Goal: Task Accomplishment & Management: Manage account settings

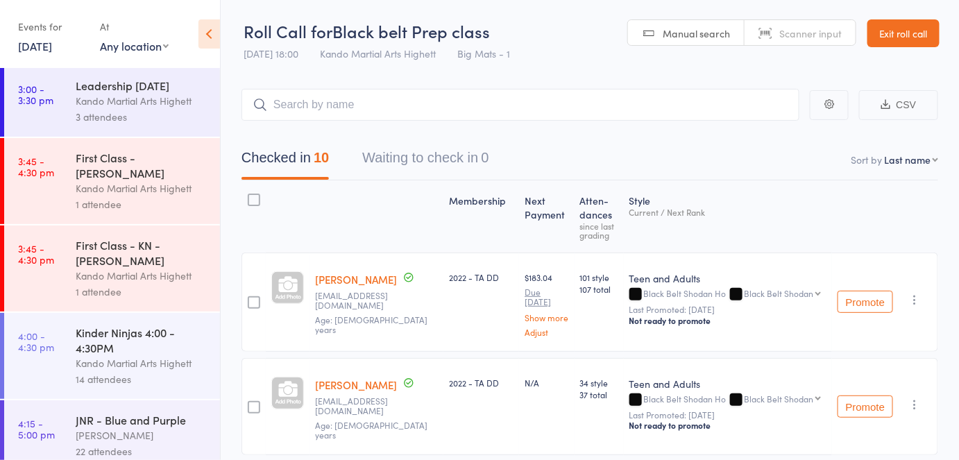
click at [899, 35] on link "Exit roll call" at bounding box center [903, 33] width 72 height 28
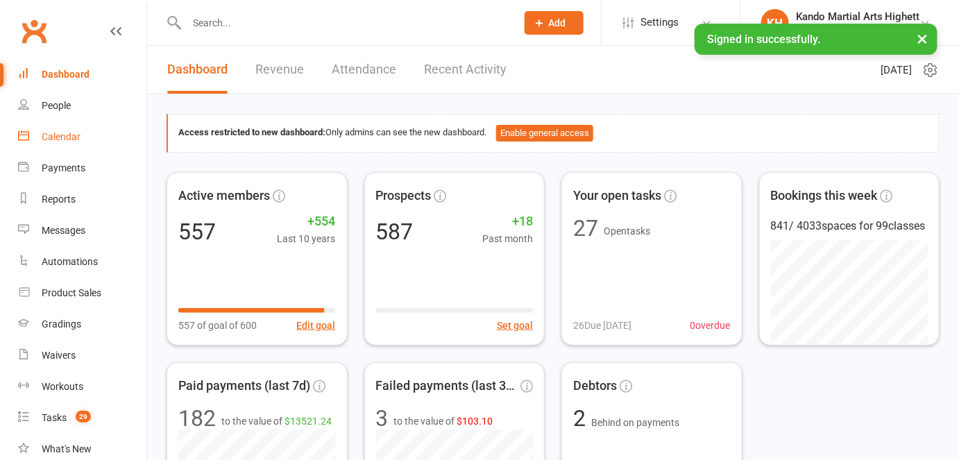
click at [69, 137] on div "Calendar" at bounding box center [61, 136] width 39 height 11
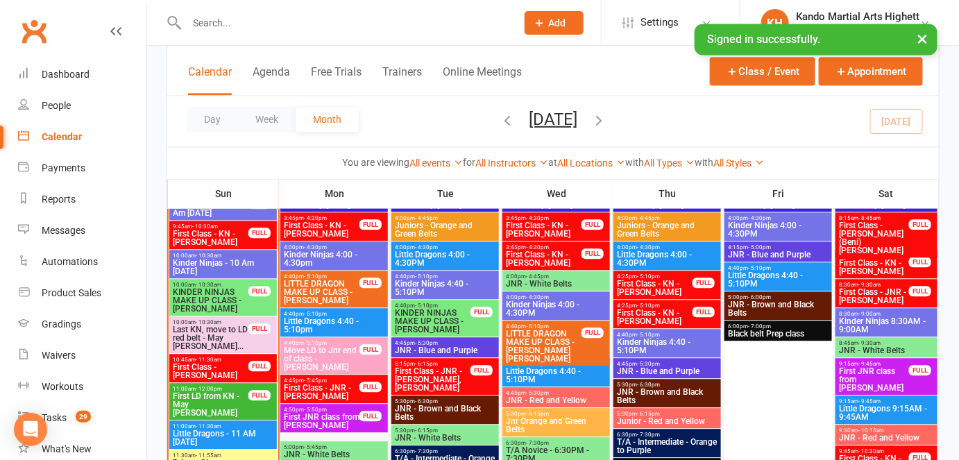
scroll to position [988, 0]
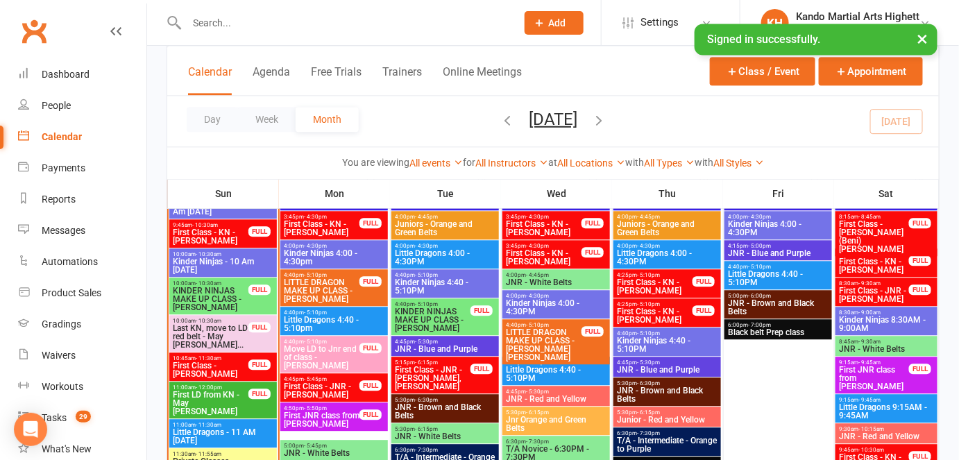
click at [205, 324] on span "Last KN, move to LD red belt - May Antonella Orduz..." at bounding box center [210, 336] width 77 height 25
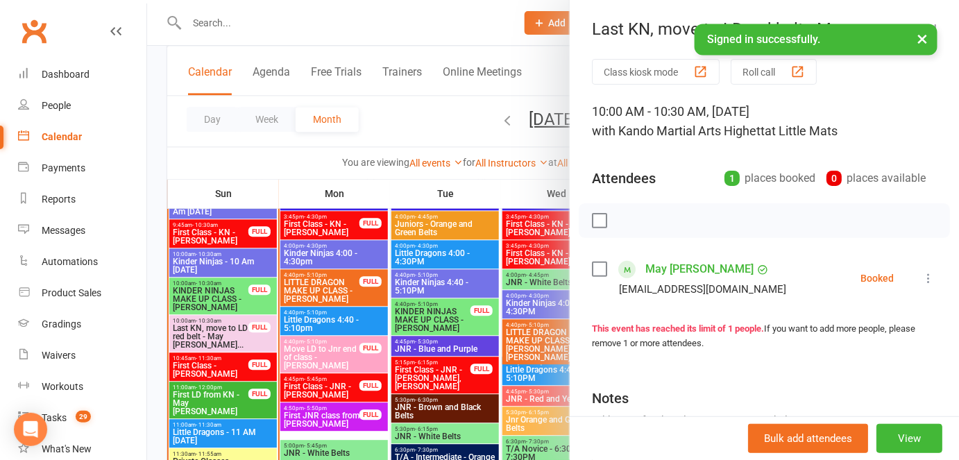
click at [206, 328] on div at bounding box center [553, 230] width 812 height 460
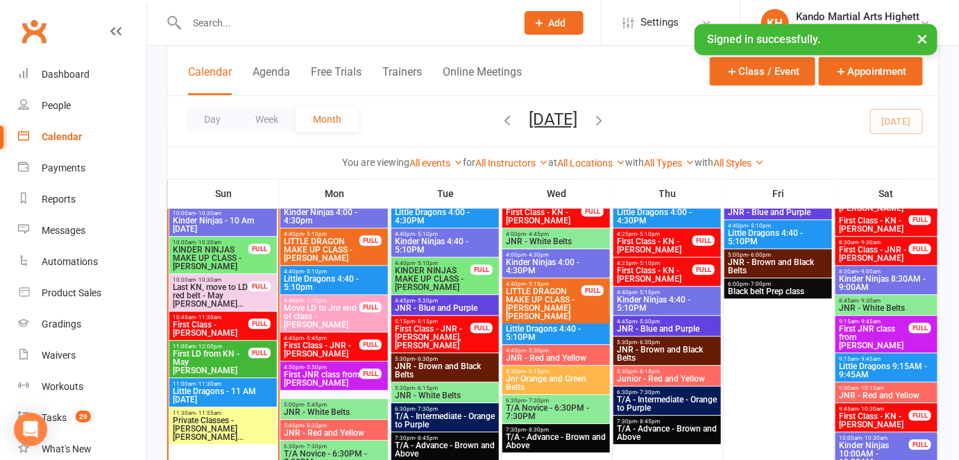
scroll to position [1030, 0]
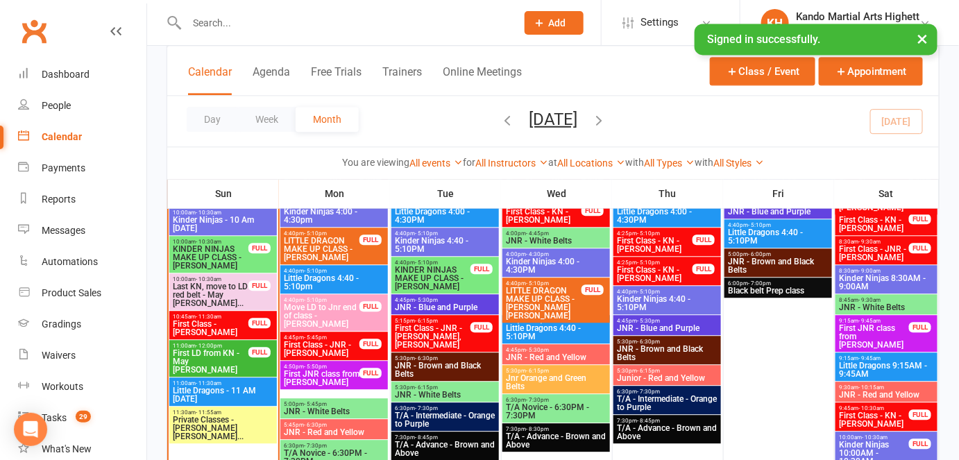
click at [230, 350] on span "First LD from KN - May Antonella Orduz Rodriguez" at bounding box center [210, 361] width 77 height 25
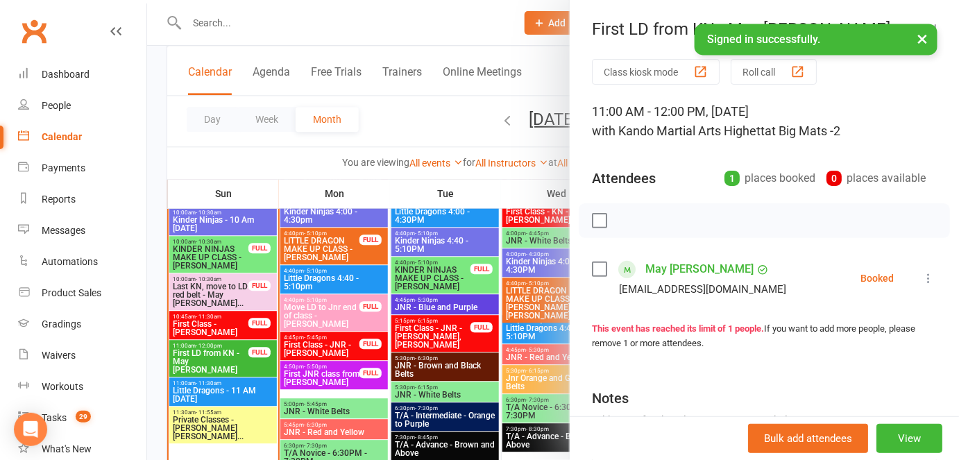
click at [310, 348] on div at bounding box center [553, 230] width 812 height 460
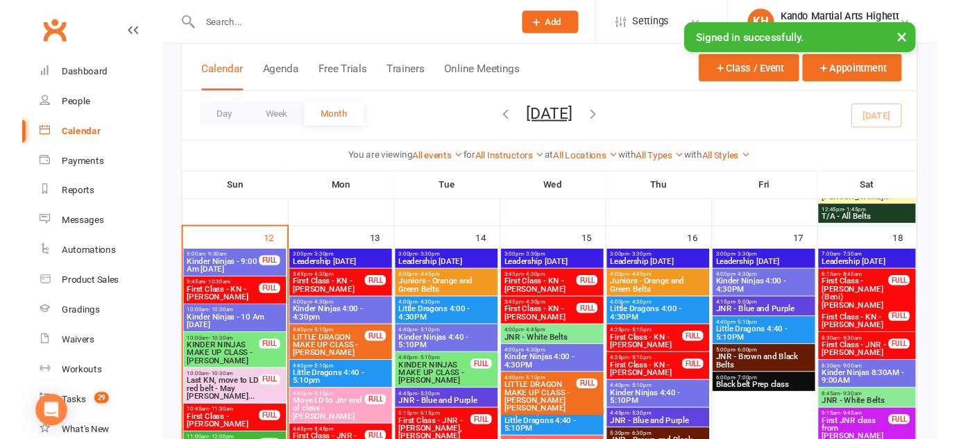
scroll to position [913, 0]
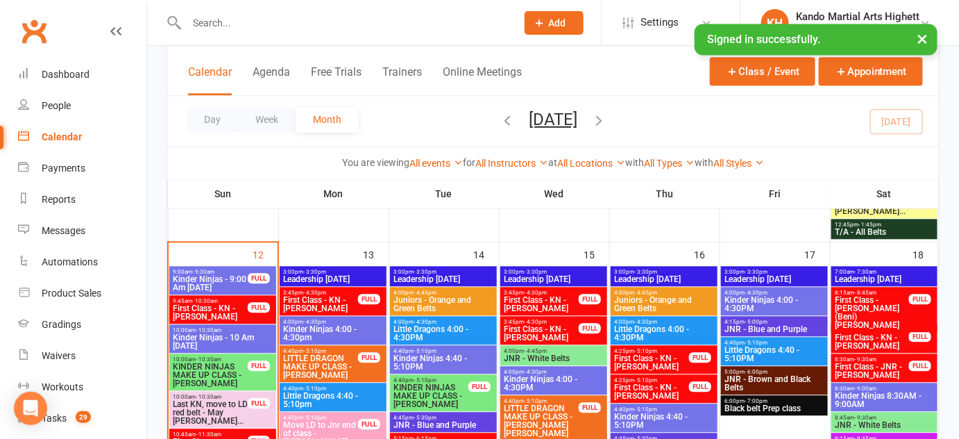
drag, startPoint x: 203, startPoint y: 340, endPoint x: 172, endPoint y: 338, distance: 31.3
click at [172, 338] on span "Kinder Ninjas - 10 Am Sunday" at bounding box center [222, 341] width 101 height 17
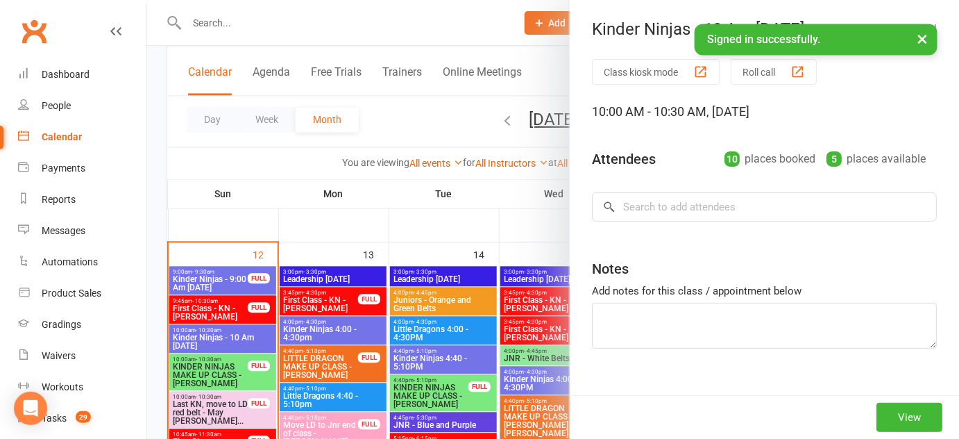
click at [172, 338] on div at bounding box center [553, 219] width 812 height 439
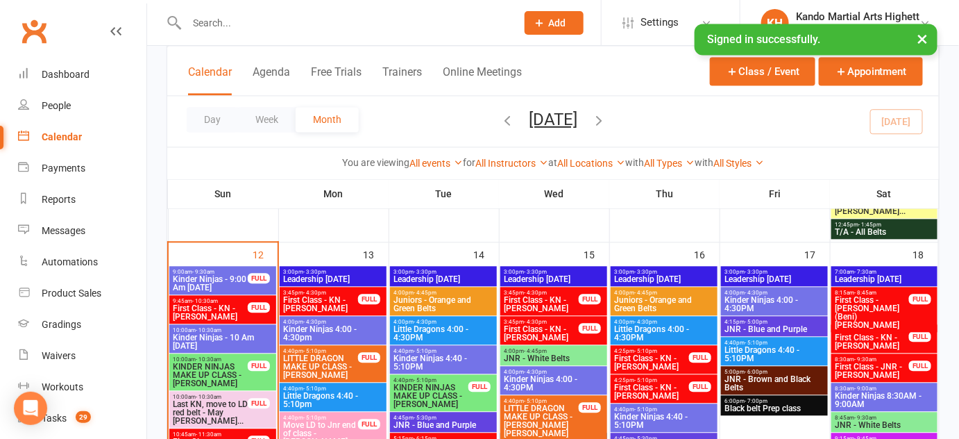
click at [229, 327] on span "10:00am - 10:30am" at bounding box center [222, 330] width 101 height 6
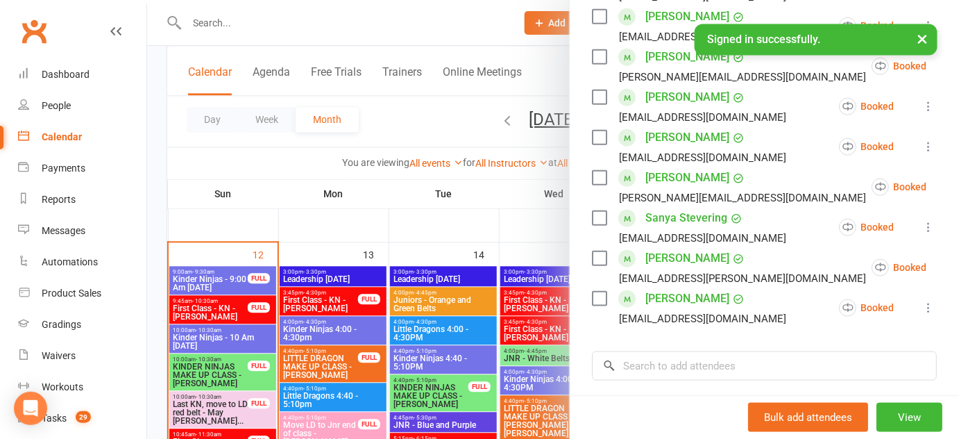
scroll to position [355, 0]
click at [349, 326] on div at bounding box center [553, 219] width 812 height 439
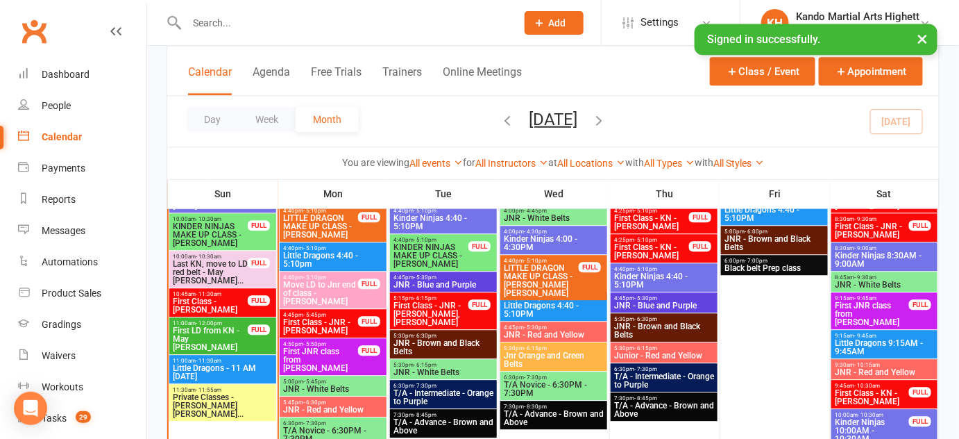
scroll to position [1044, 0]
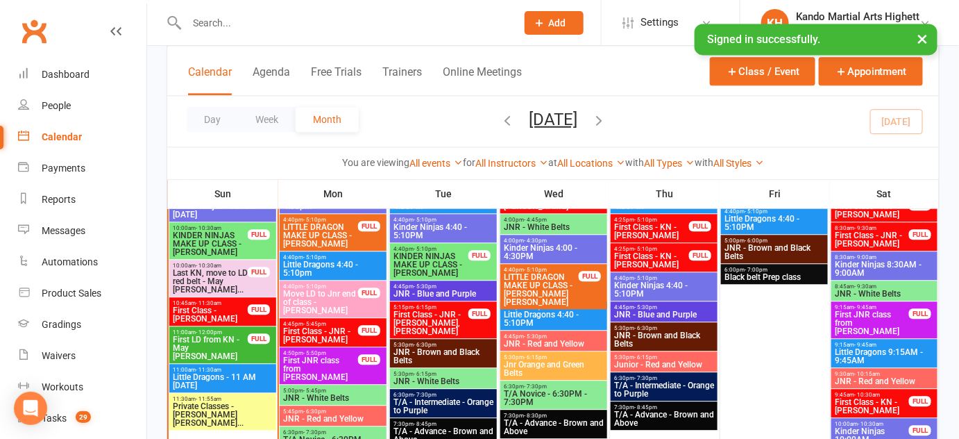
click at [218, 380] on span "Little Dragons - 11 AM Sunday" at bounding box center [222, 381] width 101 height 17
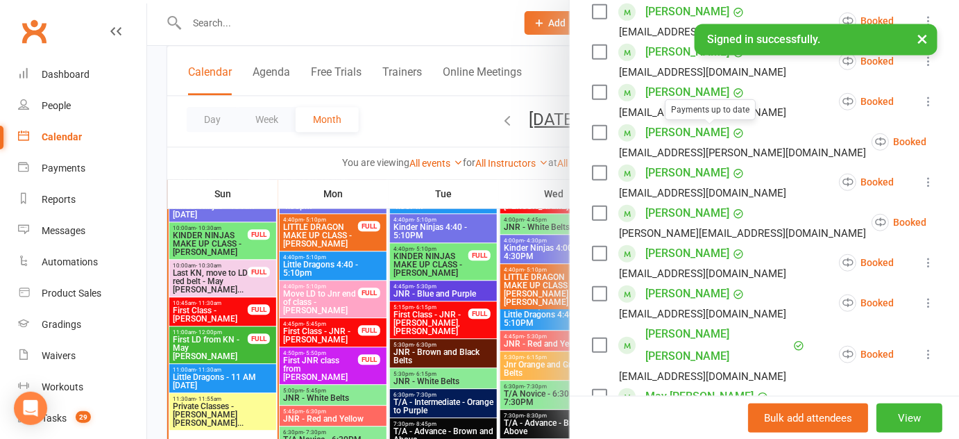
scroll to position [257, 0]
click at [656, 255] on link "Kahlia Hanley" at bounding box center [687, 253] width 84 height 22
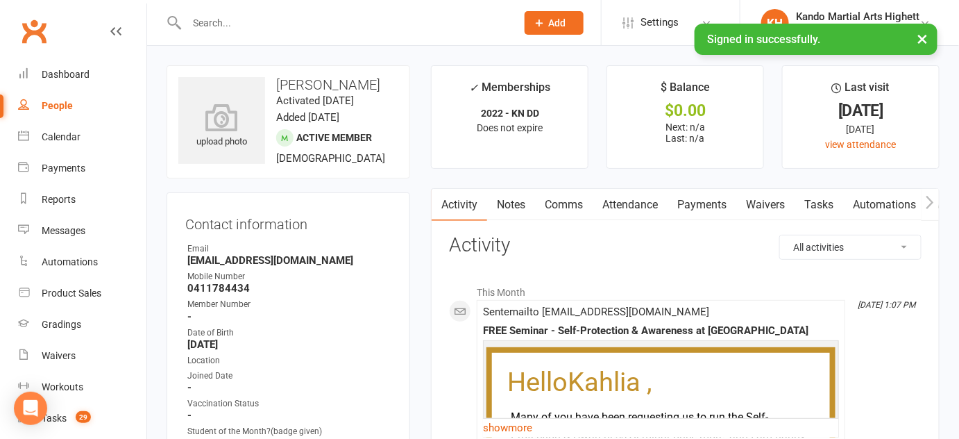
click at [671, 416] on p "Many of you have been requesting us to run the Self-Protection & Awareness Semi…" at bounding box center [660, 436] width 307 height 57
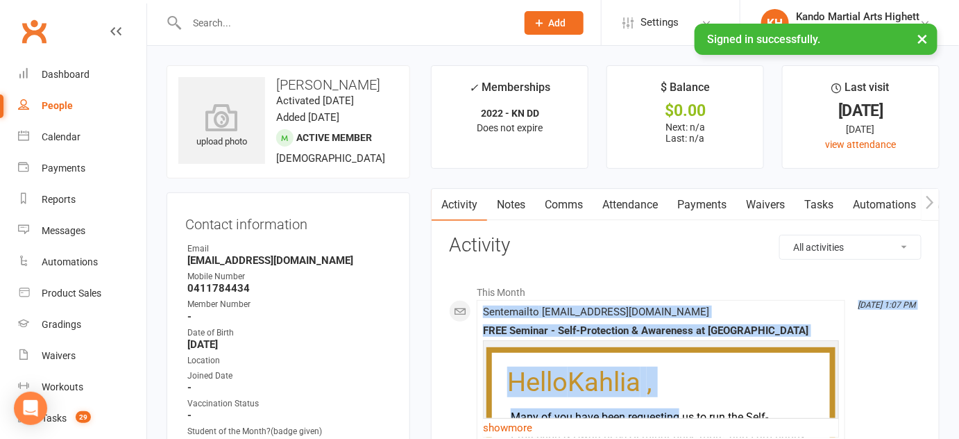
drag, startPoint x: 671, startPoint y: 416, endPoint x: 540, endPoint y: 276, distance: 191.5
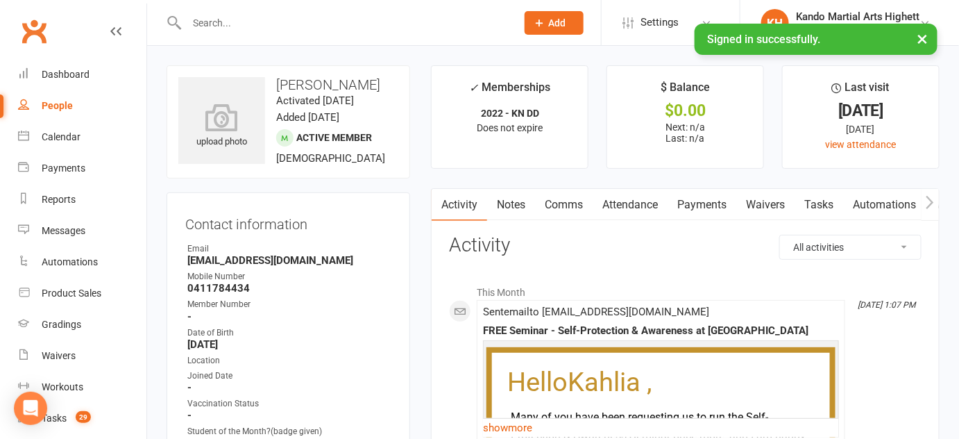
click at [255, 350] on strong "September 15, 2020" at bounding box center [289, 344] width 204 height 12
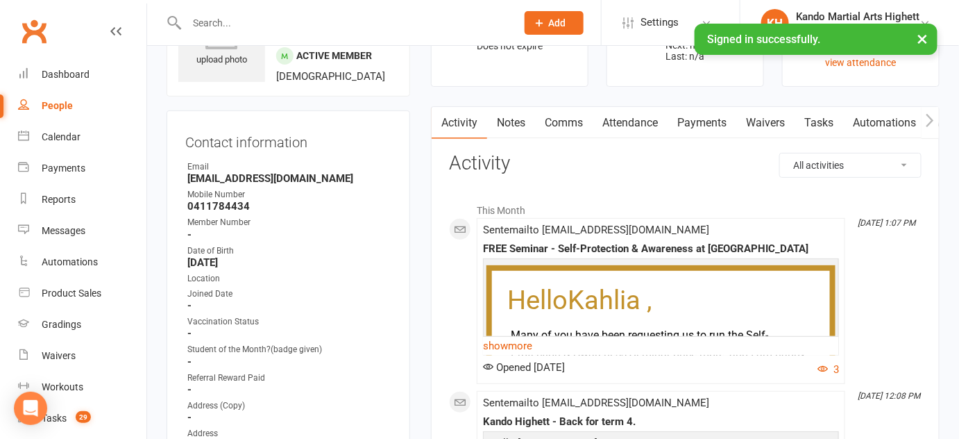
click at [341, 375] on ul "Owner Email melisandemcgee2205@gmail.com Mobile Number 0411784434 Member Number…" at bounding box center [288, 333] width 206 height 346
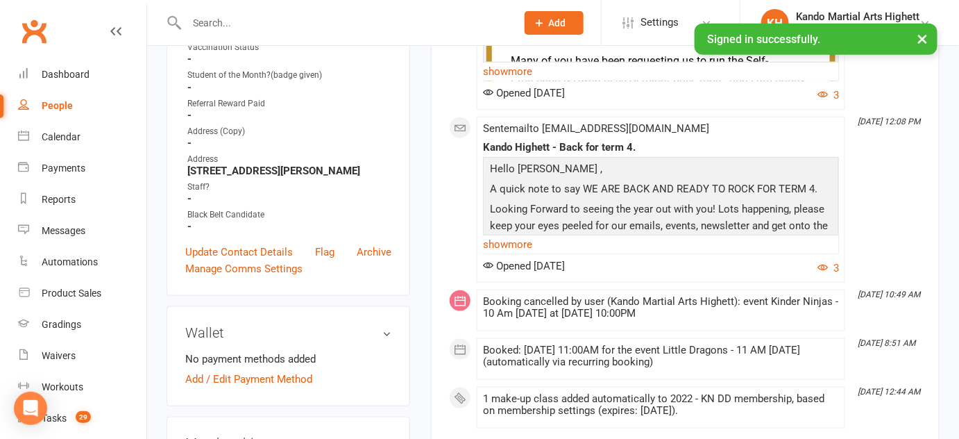
scroll to position [351, 0]
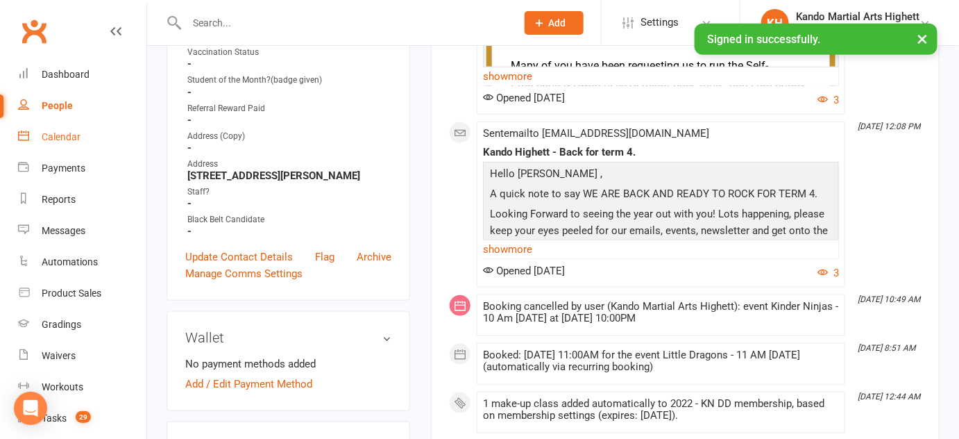
click at [74, 146] on link "Calendar" at bounding box center [82, 136] width 128 height 31
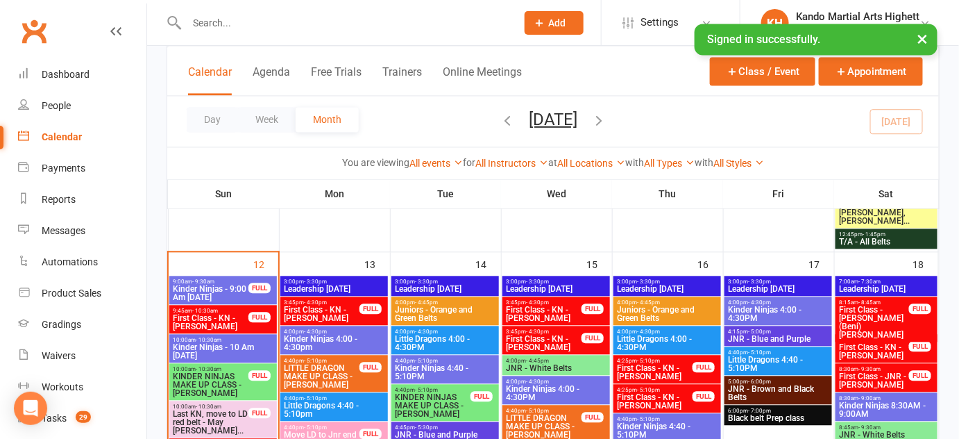
scroll to position [903, 0]
click at [255, 287] on div "FULL" at bounding box center [259, 287] width 22 height 10
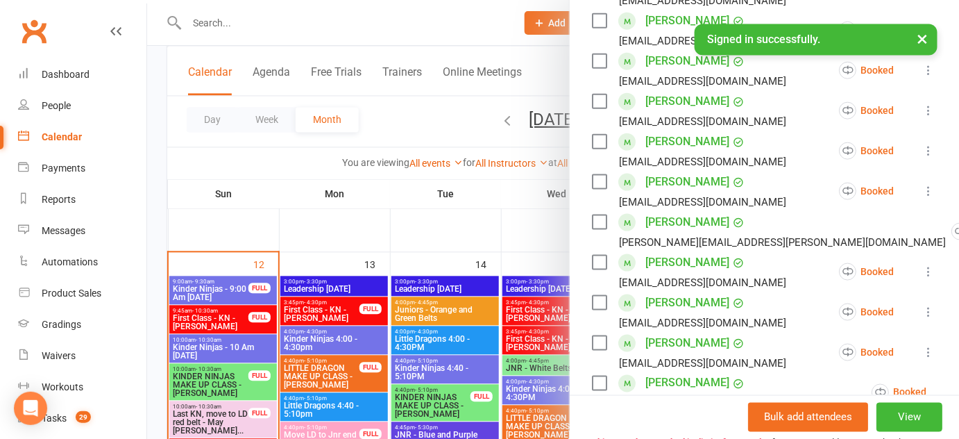
scroll to position [189, 0]
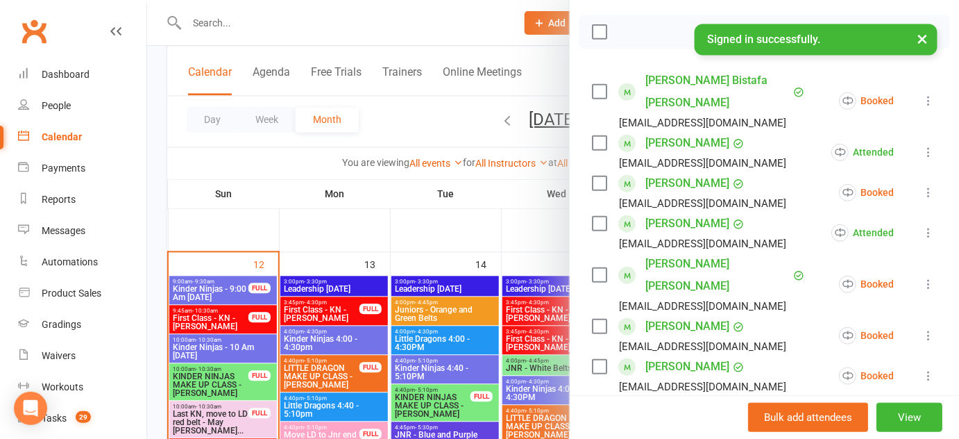
click at [312, 223] on div at bounding box center [553, 219] width 812 height 439
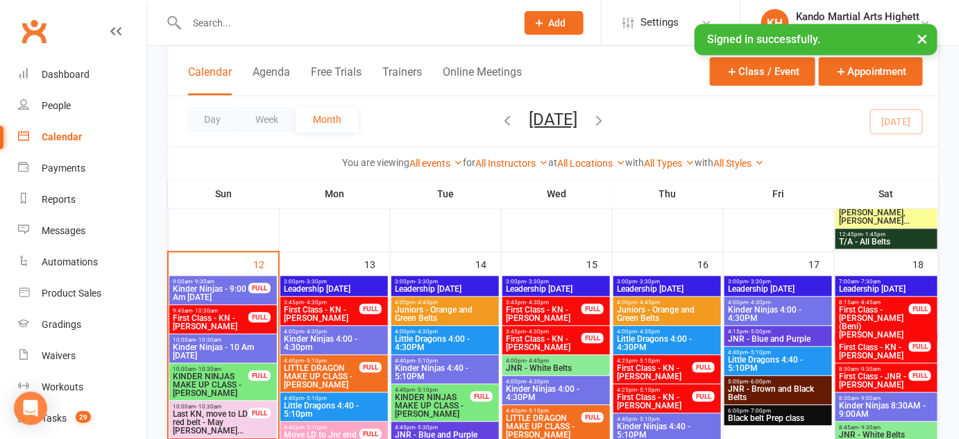
click at [225, 281] on span "9:00am - 9:30am" at bounding box center [210, 281] width 77 height 6
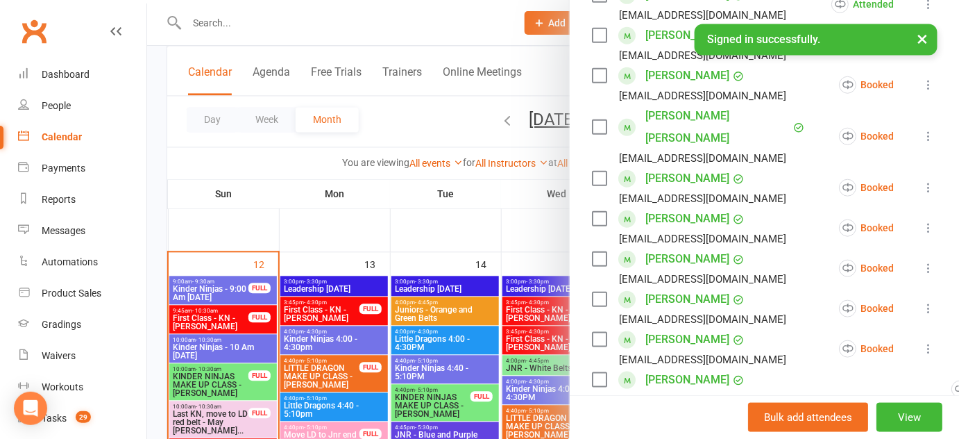
scroll to position [315, 0]
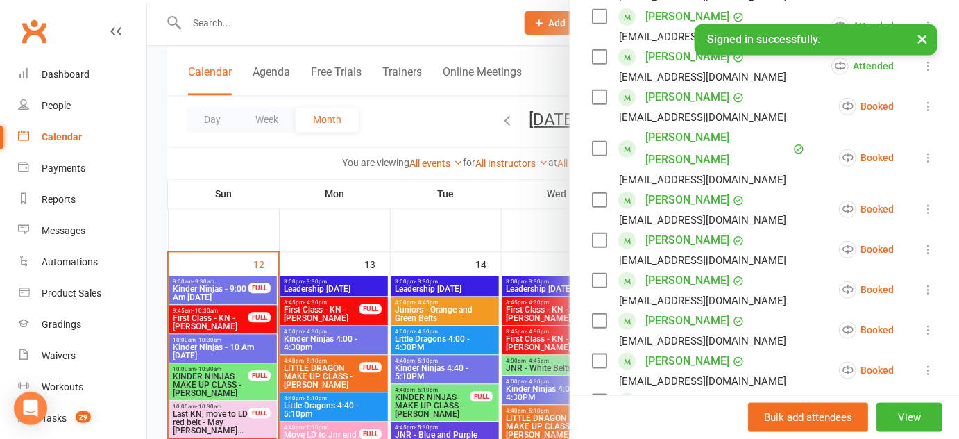
click at [436, 247] on div at bounding box center [553, 219] width 812 height 439
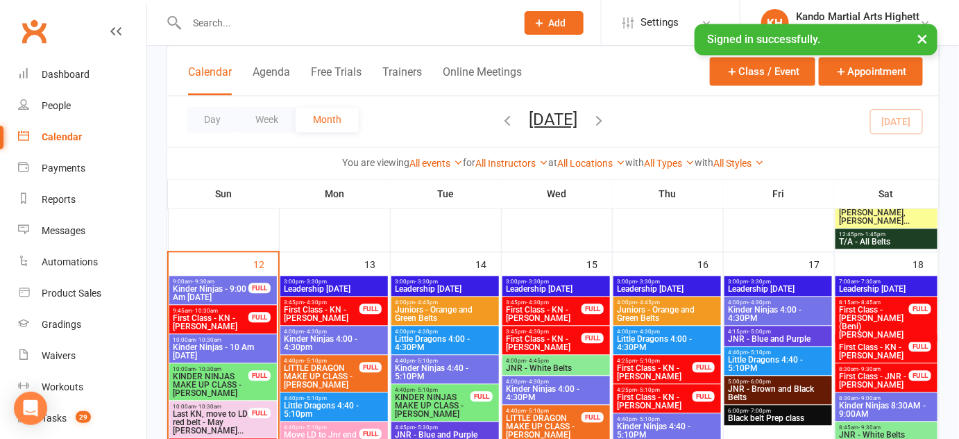
scroll to position [966, 0]
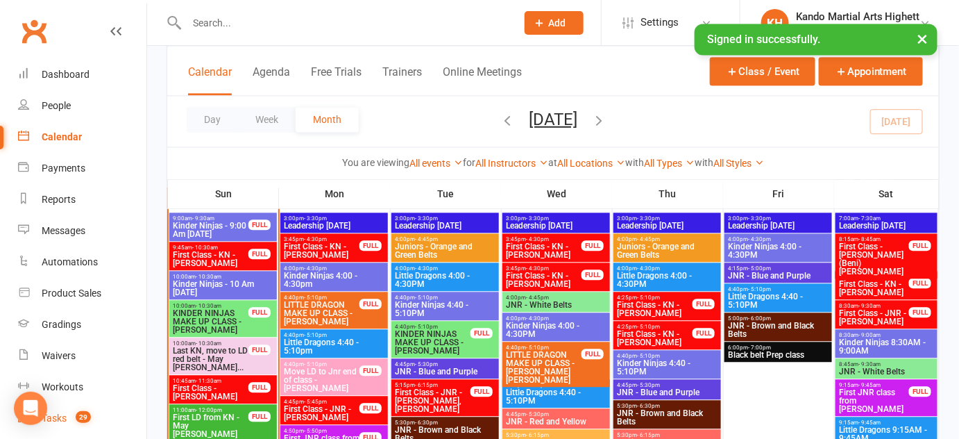
click at [83, 412] on span "29" at bounding box center [83, 417] width 15 height 12
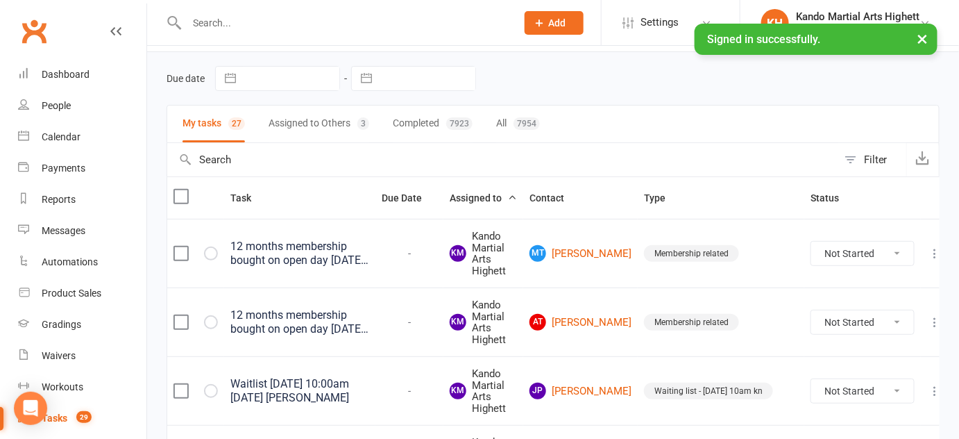
scroll to position [42, 0]
click at [851, 153] on button "Filter" at bounding box center [872, 159] width 69 height 33
select select "incomplete"
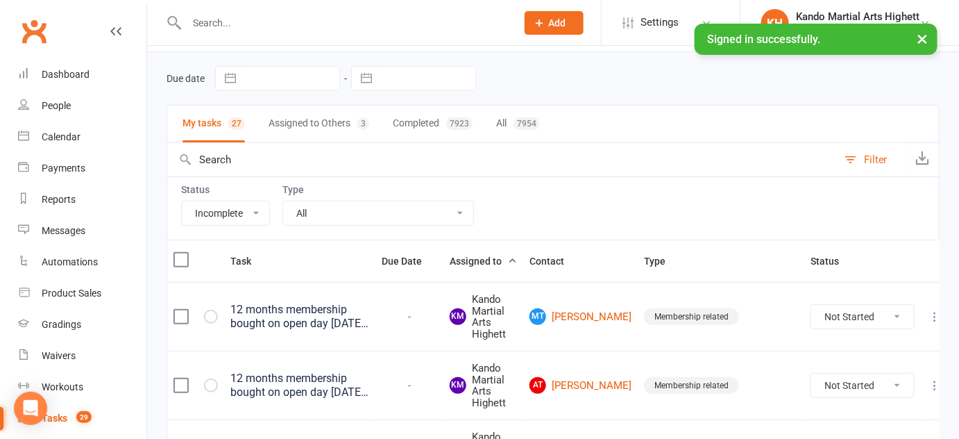
click at [392, 212] on select "All Admin Cancellation Class transfer Courtesy call Create welcome card E-mail …" at bounding box center [378, 213] width 190 height 24
click at [283, 201] on select "All Admin Cancellation Class transfer Courtesy call Create welcome card E-mail …" at bounding box center [378, 213] width 190 height 24
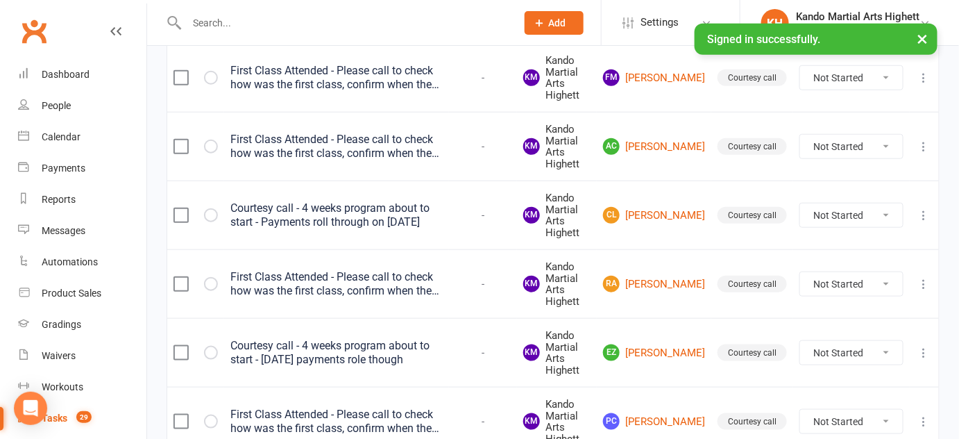
scroll to position [0, 0]
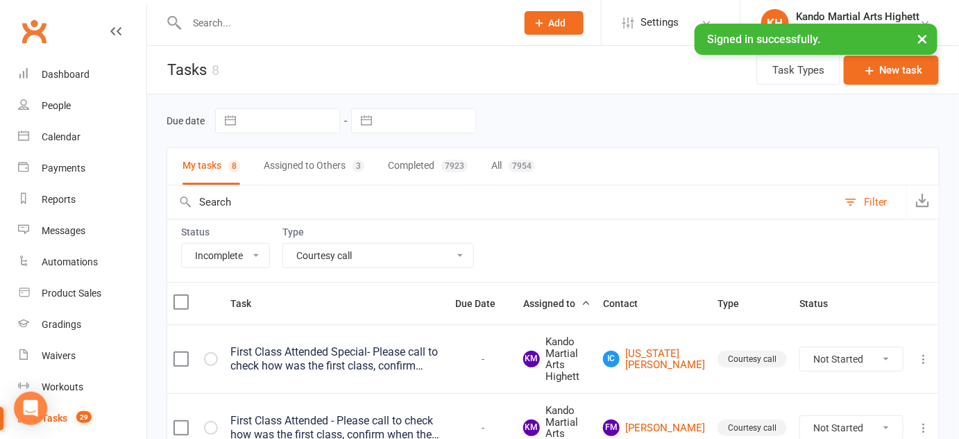
click at [373, 257] on select "All Admin Cancellation Class transfer Courtesy call Create welcome card E-mail …" at bounding box center [378, 256] width 190 height 24
click at [283, 244] on select "All Admin Cancellation Class transfer Courtesy call Create welcome card E-mail …" at bounding box center [378, 256] width 190 height 24
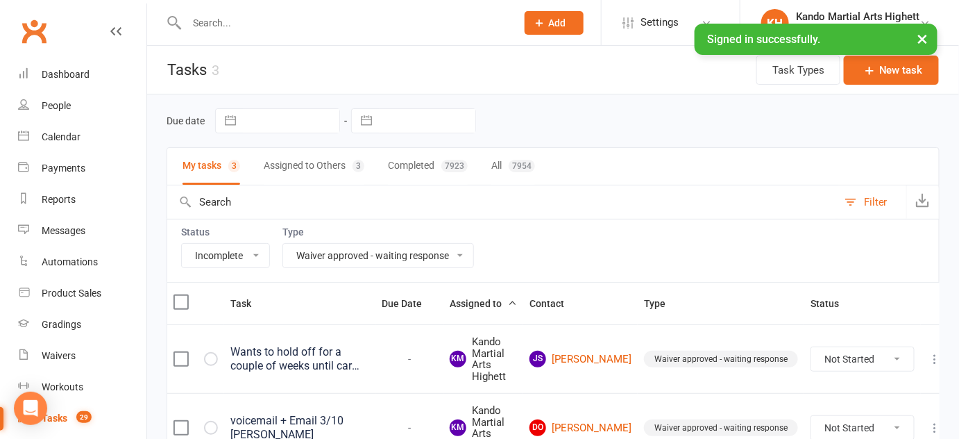
scroll to position [149, 0]
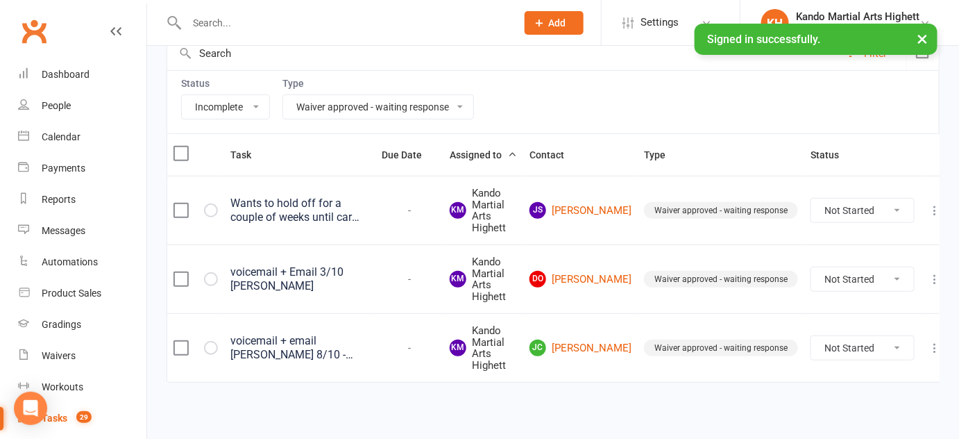
click at [321, 103] on select "All Admin Cancellation Class transfer Courtesy call Create welcome card E-mail …" at bounding box center [378, 107] width 190 height 24
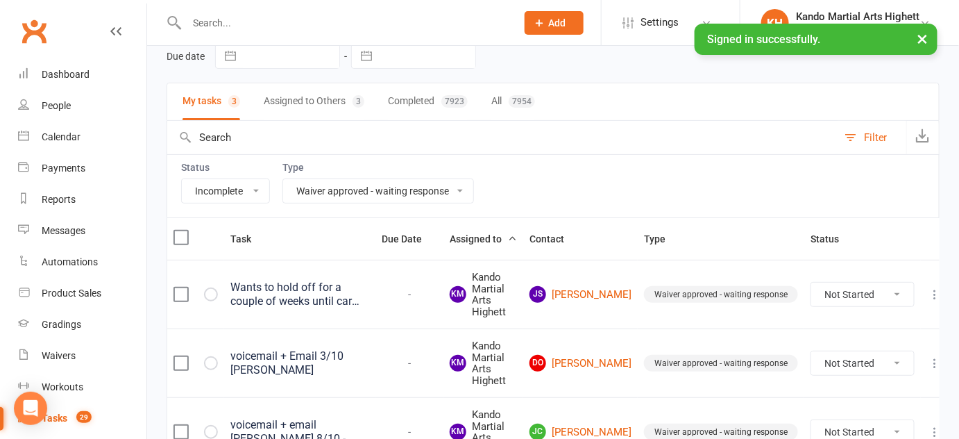
scroll to position [0, 0]
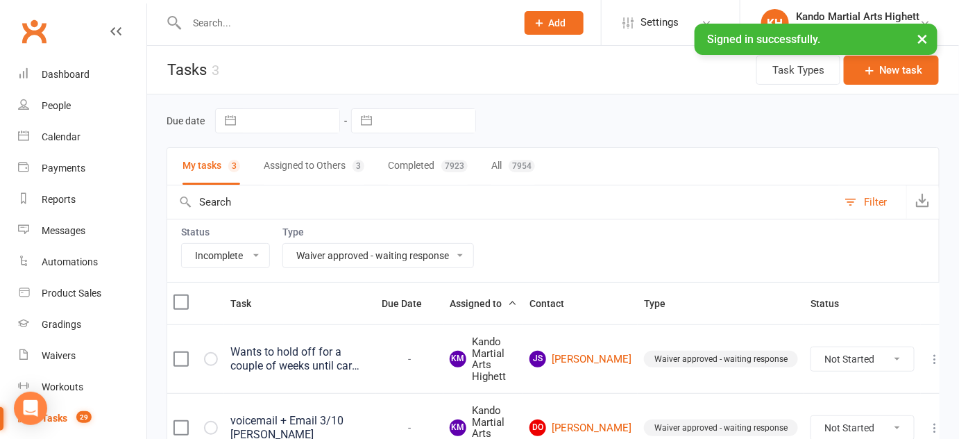
click at [358, 251] on select "All Admin Cancellation Class transfer Courtesy call Create welcome card E-mail …" at bounding box center [378, 256] width 190 height 24
select select "23096"
click at [283, 244] on select "All Admin Cancellation Class transfer Courtesy call Create welcome card E-mail …" at bounding box center [378, 256] width 190 height 24
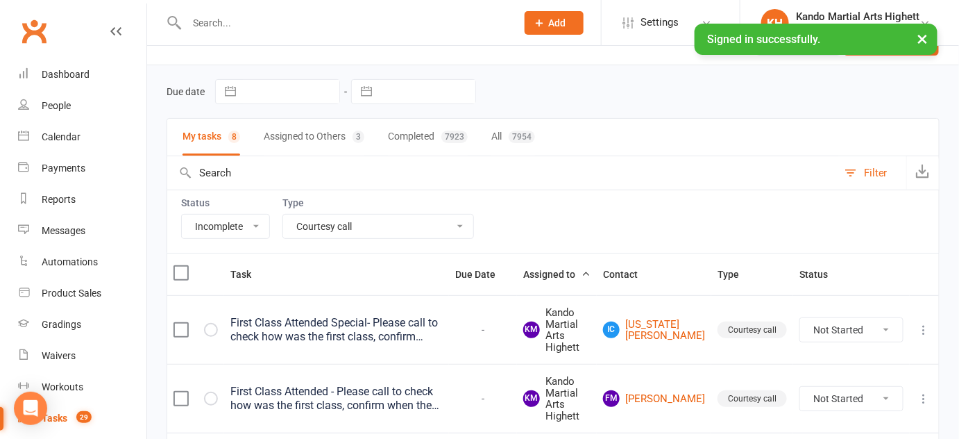
scroll to position [126, 0]
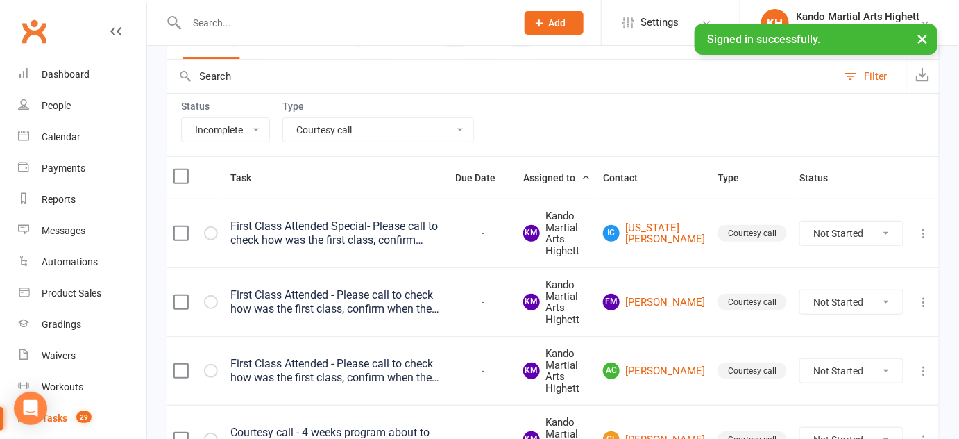
click at [668, 244] on td "IC Indiana Caldwell" at bounding box center [654, 232] width 115 height 69
drag, startPoint x: 668, startPoint y: 244, endPoint x: 584, endPoint y: 257, distance: 84.3
click at [584, 257] on tr "First Class Attended Special- Please call to check how was the first class, con…" at bounding box center [553, 232] width 772 height 69
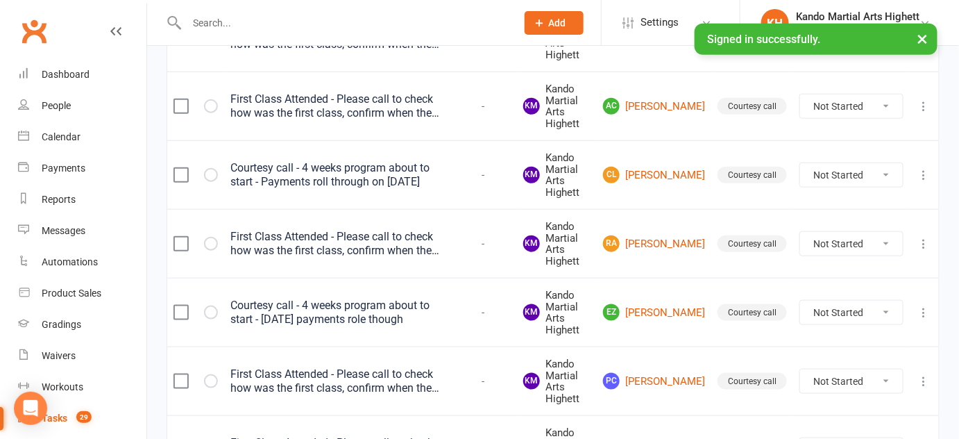
scroll to position [491, 0]
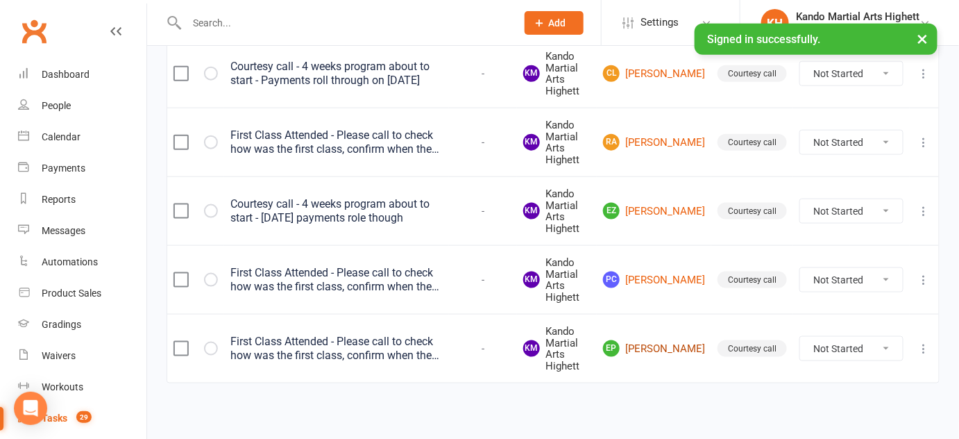
click at [662, 344] on link "EP Elsie Price" at bounding box center [654, 348] width 102 height 17
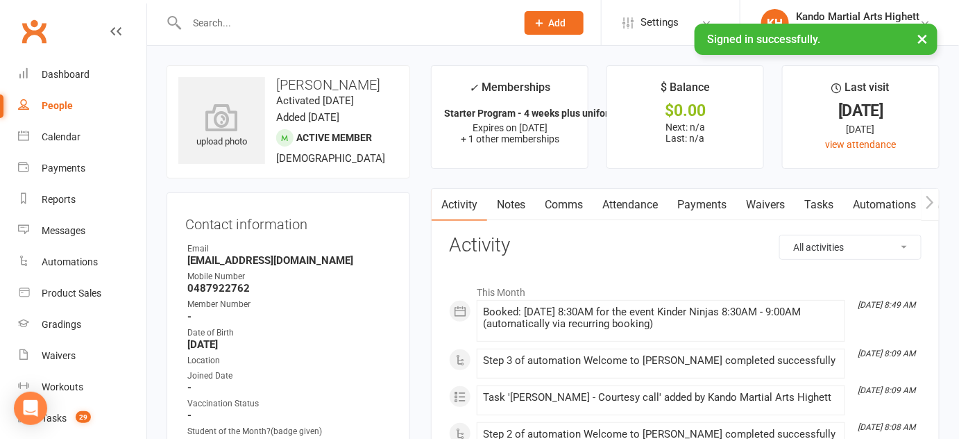
click at [633, 208] on link "Attendance" at bounding box center [630, 205] width 75 height 32
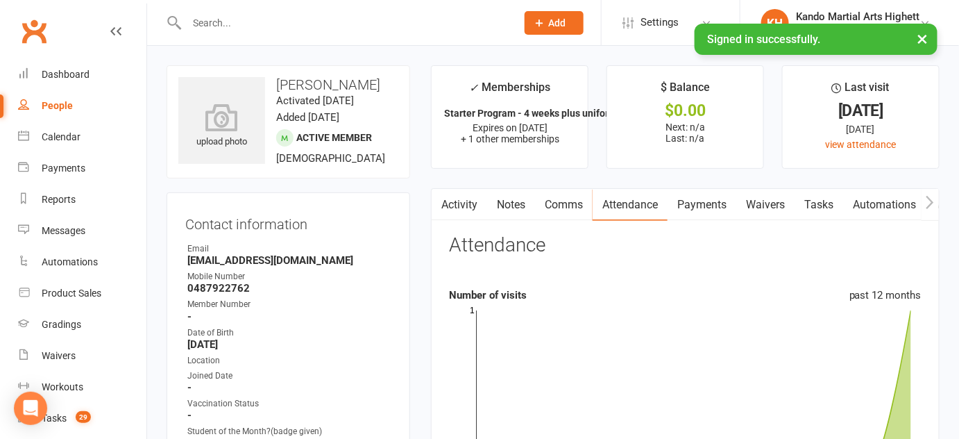
select select "incomplete"
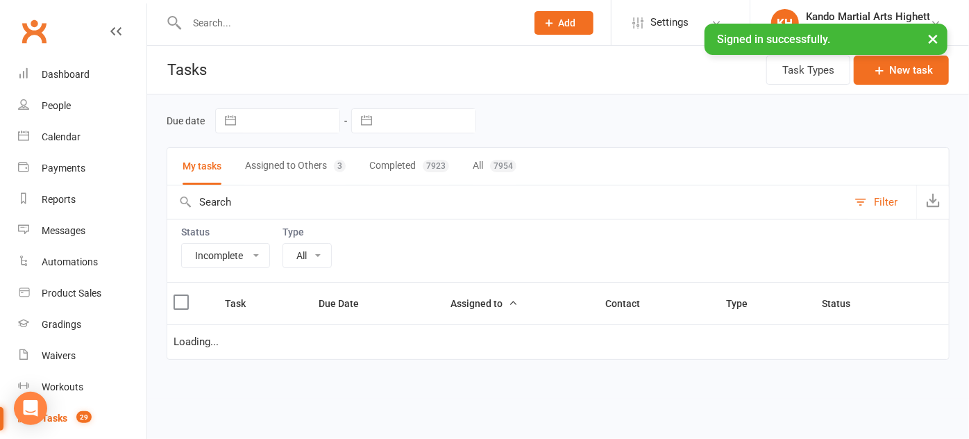
select select "23096"
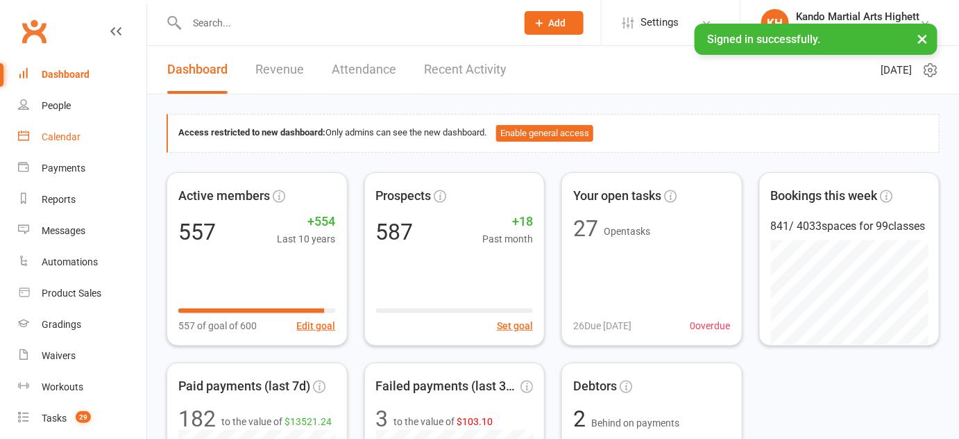
click at [60, 135] on div "Calendar" at bounding box center [61, 136] width 39 height 11
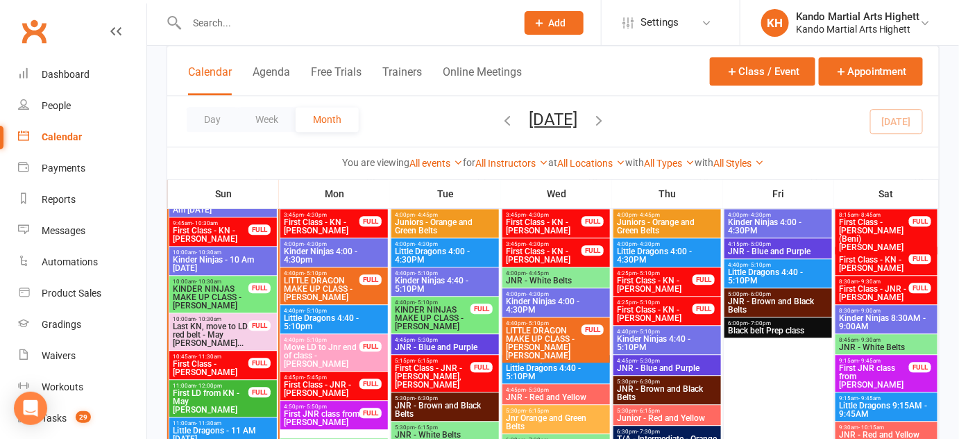
scroll to position [994, 0]
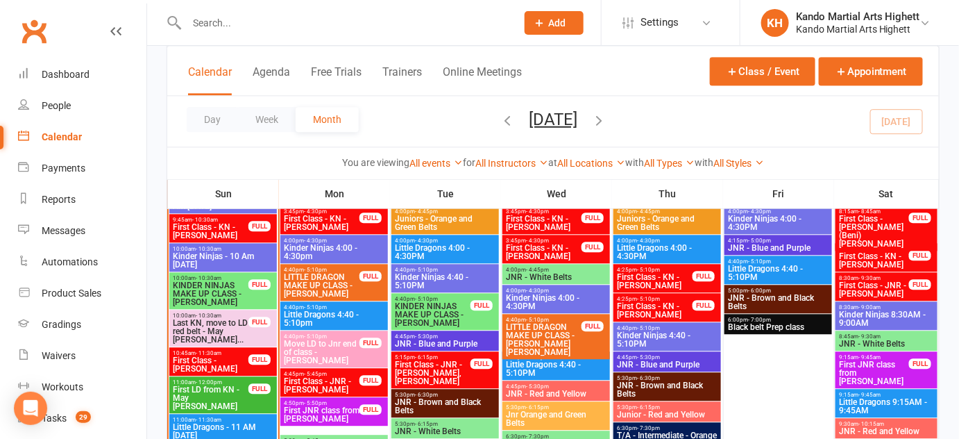
click at [244, 233] on span "First Class - KN - Bodhi Scott" at bounding box center [210, 231] width 77 height 17
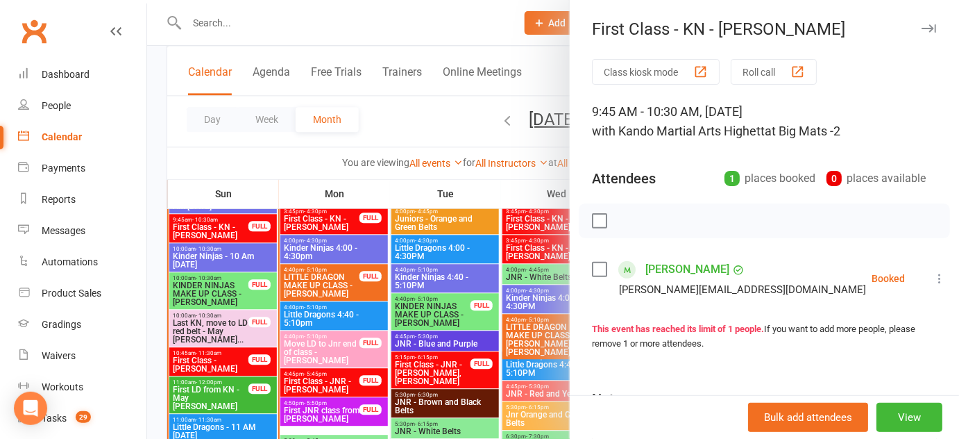
click at [237, 228] on div at bounding box center [553, 219] width 812 height 439
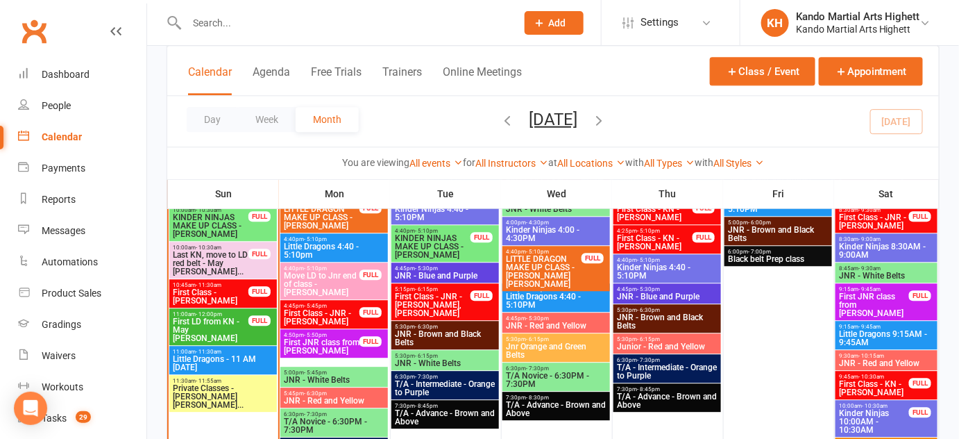
scroll to position [1017, 0]
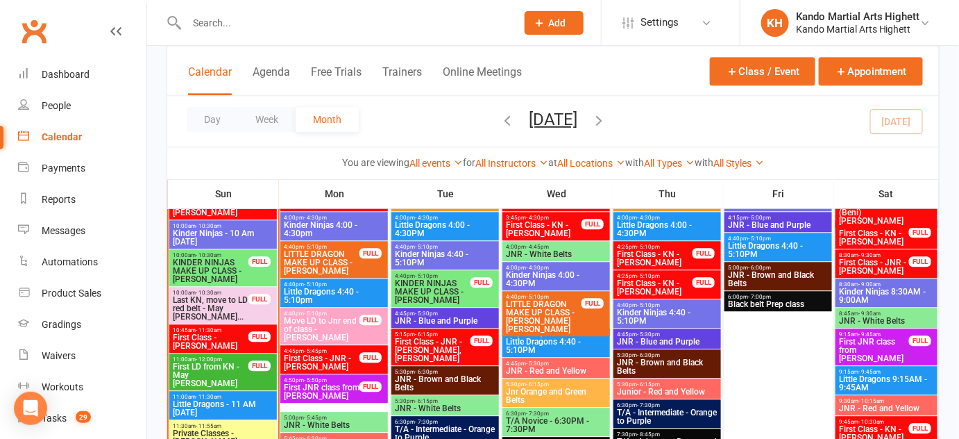
click at [235, 235] on span "Kinder Ninjas - 10 Am Sunday" at bounding box center [223, 237] width 102 height 17
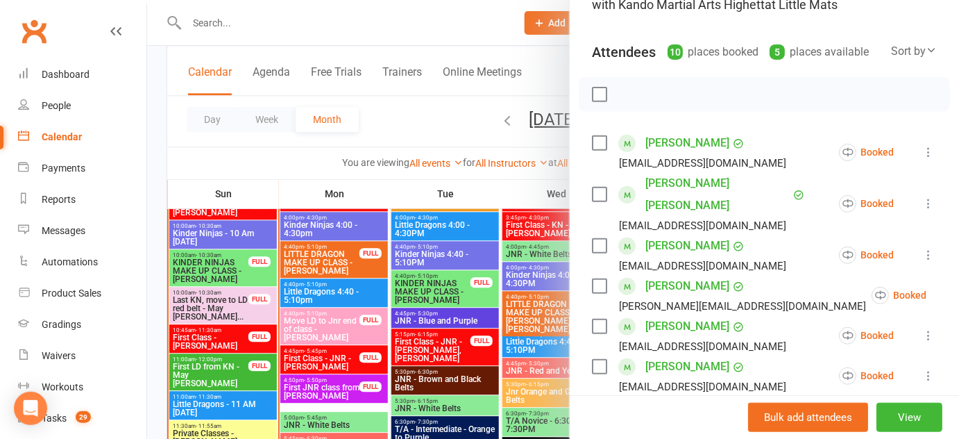
scroll to position [126, 0]
drag, startPoint x: 747, startPoint y: 270, endPoint x: 639, endPoint y: 266, distance: 107.6
click at [639, 276] on div "Leon Maniatis elizabeth.maniatis@gmail.com" at bounding box center [732, 296] width 280 height 40
copy link "Leon Maniatis"
click at [427, 305] on div at bounding box center [553, 219] width 812 height 439
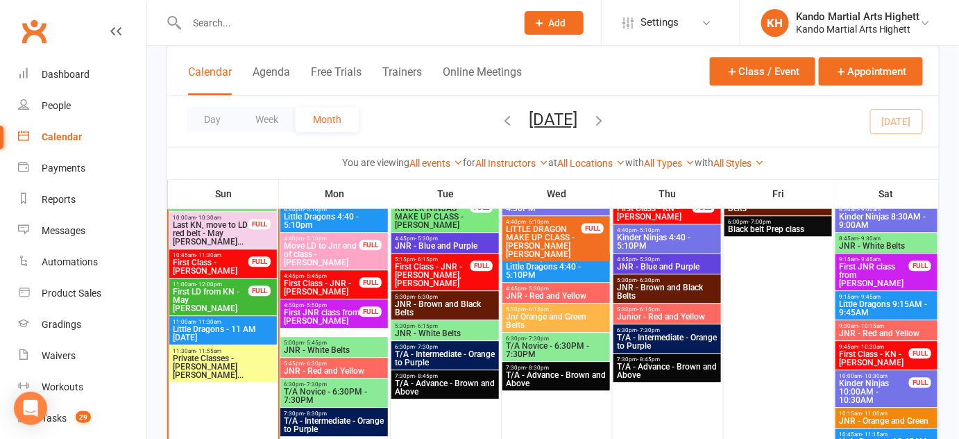
scroll to position [1090, 0]
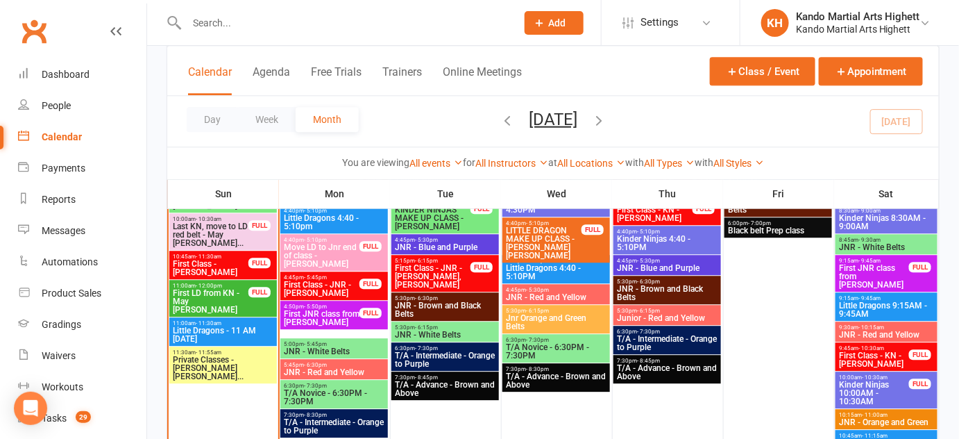
click at [217, 269] on span "First Class - LD - Arlo Stanbury" at bounding box center [210, 268] width 77 height 17
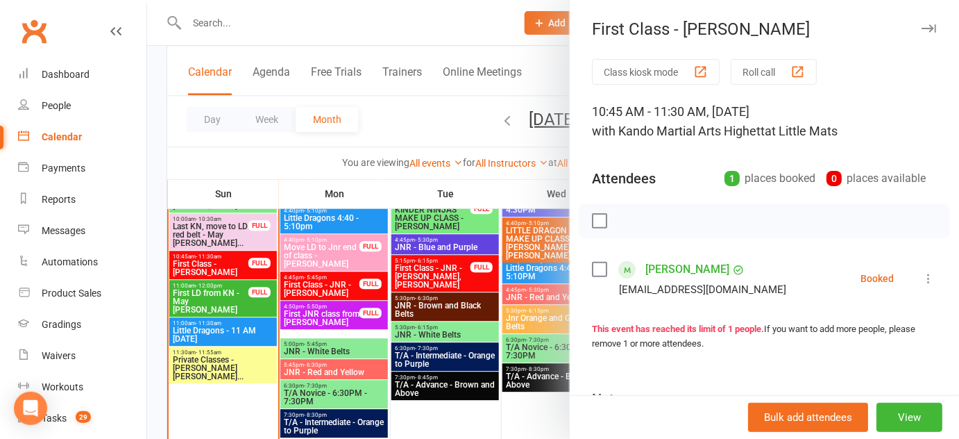
click at [912, 269] on li "Arlo Stanbury Charlottehiatt@gmail.com Booked More info Remove Check in Mark ab…" at bounding box center [764, 278] width 345 height 40
click at [922, 282] on icon at bounding box center [929, 278] width 14 height 14
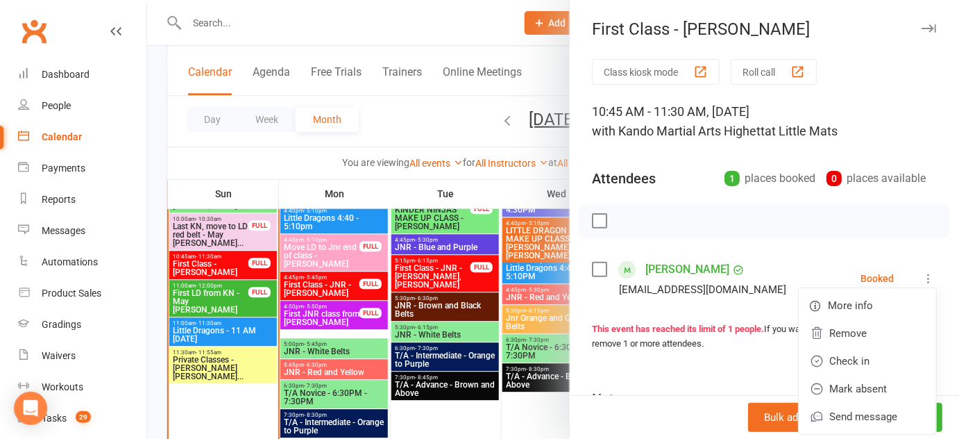
drag, startPoint x: 821, startPoint y: 348, endPoint x: 681, endPoint y: 413, distance: 154.0
click at [681, 413] on div "Bulk add attendees View" at bounding box center [764, 417] width 389 height 44
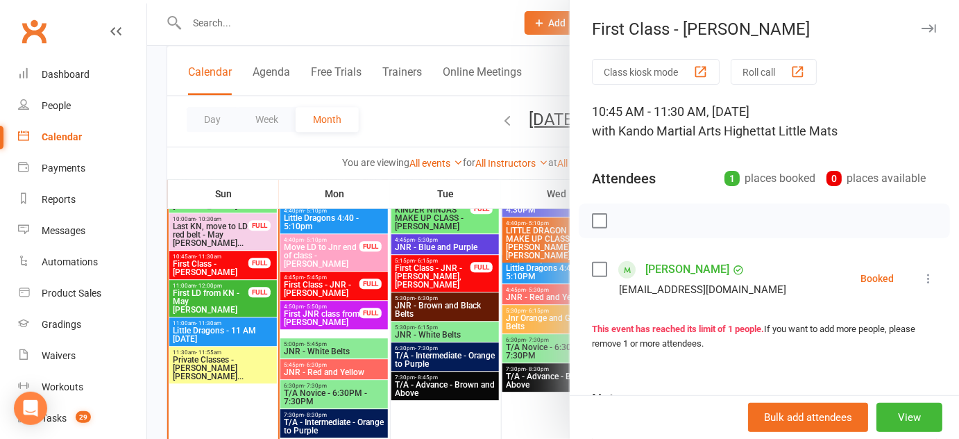
click at [448, 85] on div at bounding box center [553, 219] width 812 height 439
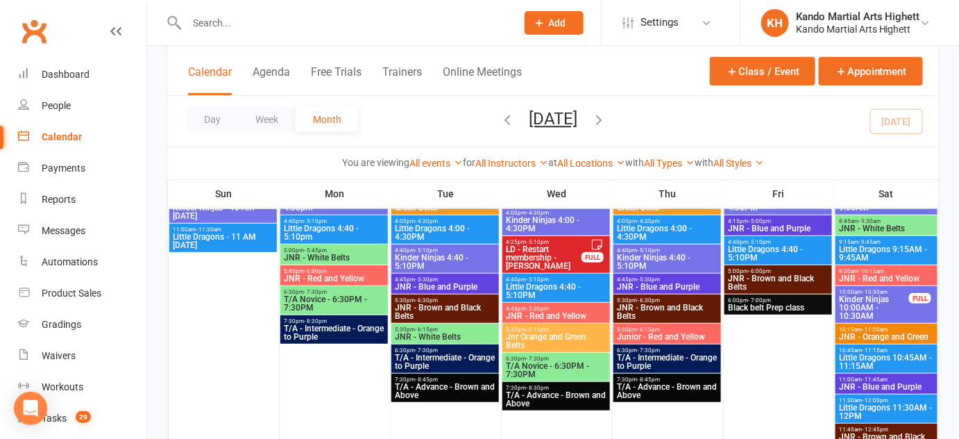
scroll to position [1974, 0]
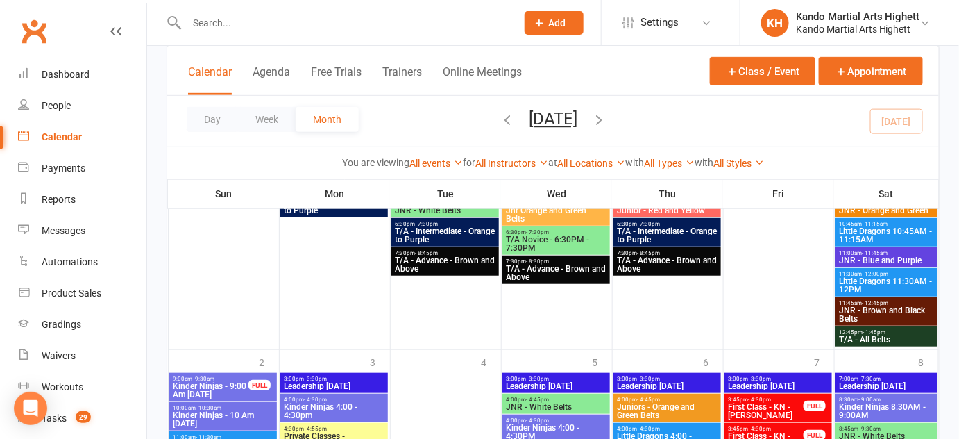
drag, startPoint x: 254, startPoint y: 334, endPoint x: 223, endPoint y: 298, distance: 47.7
click at [219, 309] on div at bounding box center [224, 194] width 108 height 308
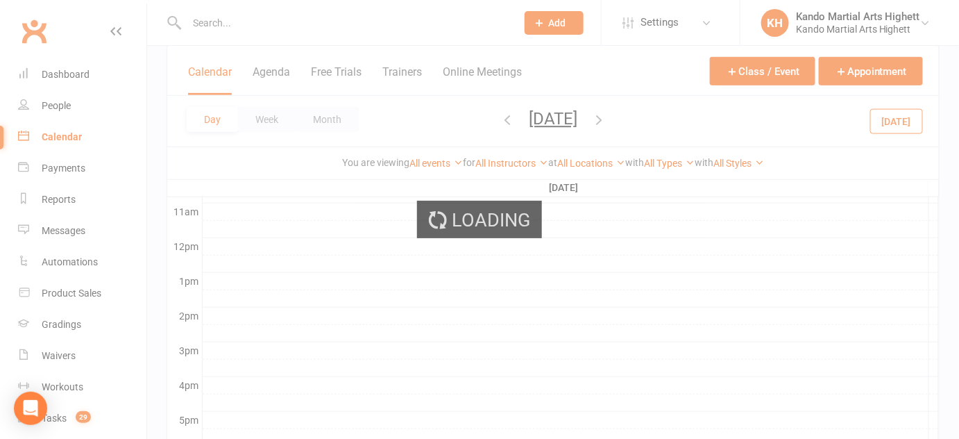
scroll to position [0, 0]
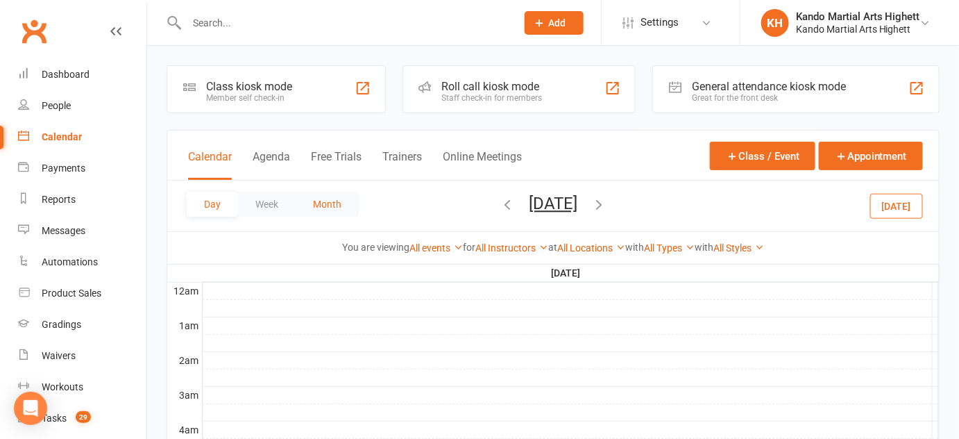
click at [325, 200] on button "Month" at bounding box center [327, 204] width 63 height 25
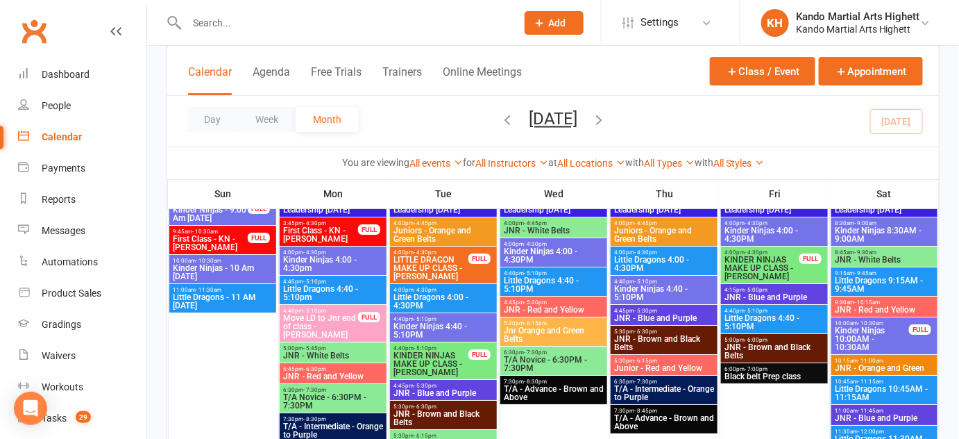
scroll to position [1468, 0]
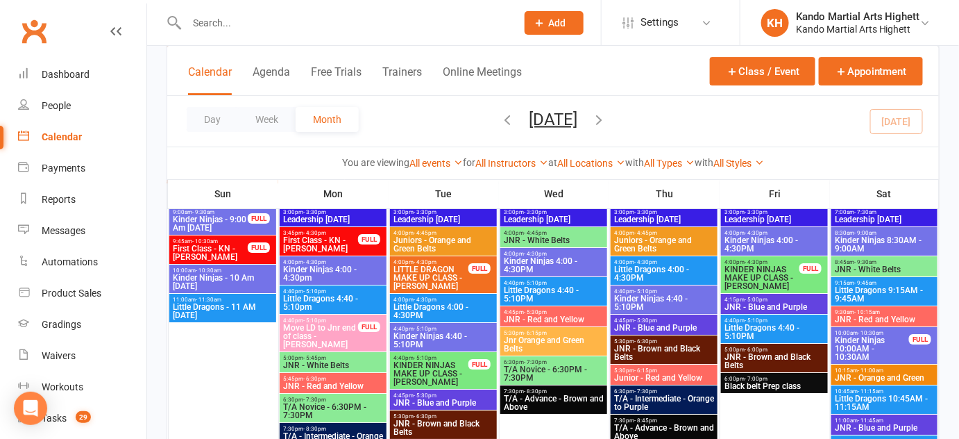
click at [221, 27] on input "text" at bounding box center [345, 22] width 324 height 19
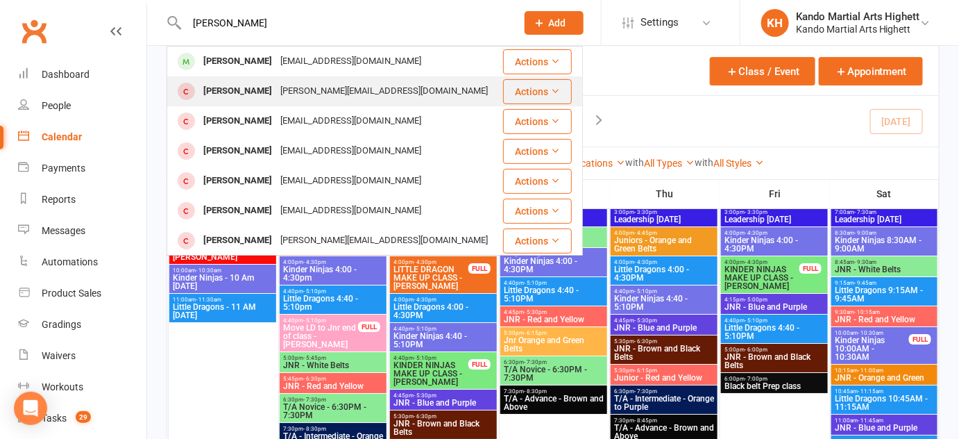
type input "ava ri"
click at [210, 82] on div "Ava Raby" at bounding box center [237, 91] width 77 height 20
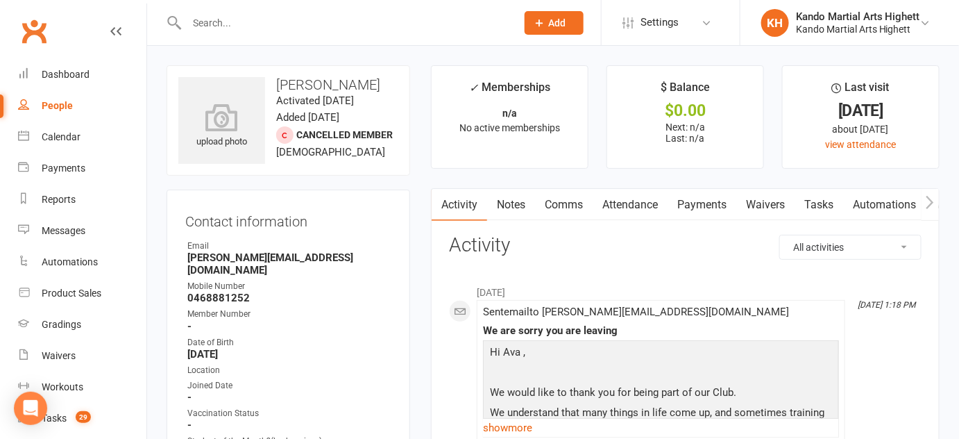
click at [255, 19] on input "text" at bounding box center [345, 22] width 324 height 19
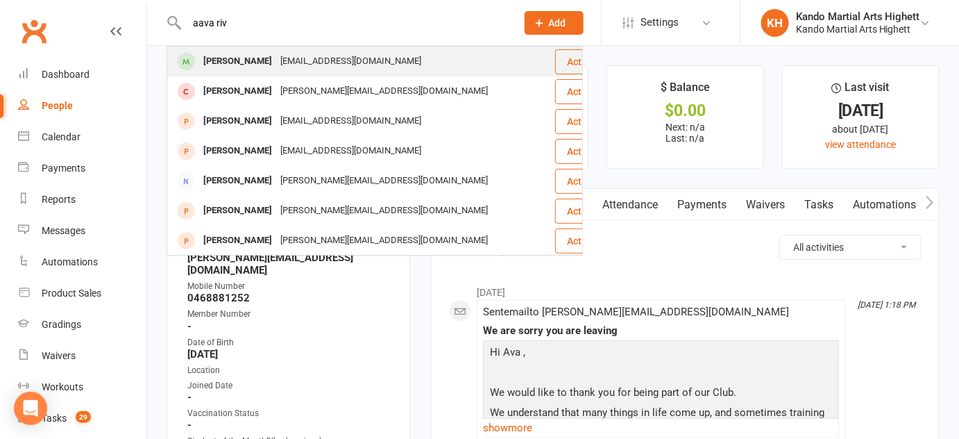
type input "aava riv"
click at [235, 58] on div "Ava Ristevski" at bounding box center [237, 61] width 77 height 20
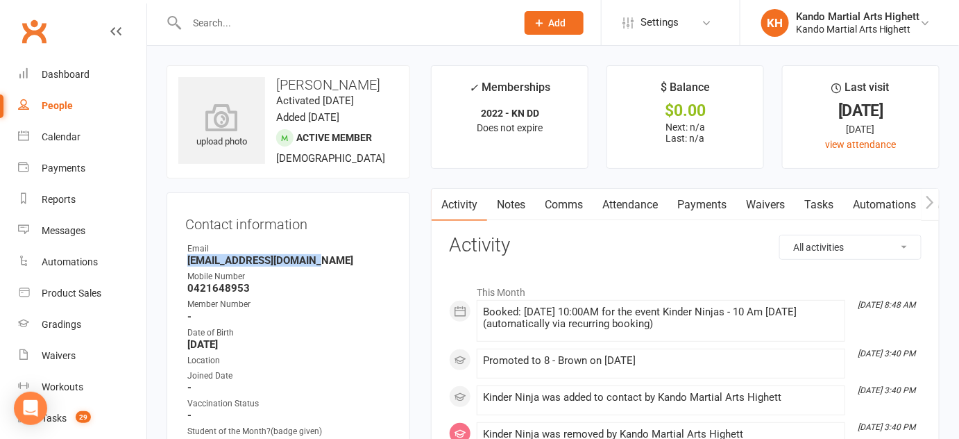
drag, startPoint x: 319, startPoint y: 264, endPoint x: 183, endPoint y: 260, distance: 136.8
click at [183, 260] on div "Contact information Owner Email stephanienliu@gmail.com Mobile Number 042164895…" at bounding box center [289, 421] width 244 height 459
copy strong "stephanienliu@gmail.com"
click at [211, 103] on icon at bounding box center [222, 117] width 96 height 31
click at [53, 141] on div "Calendar" at bounding box center [61, 136] width 39 height 11
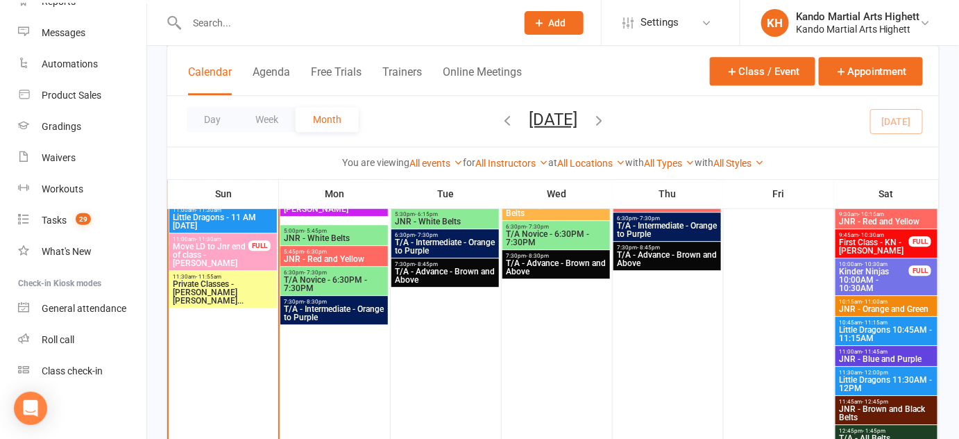
scroll to position [1198, 0]
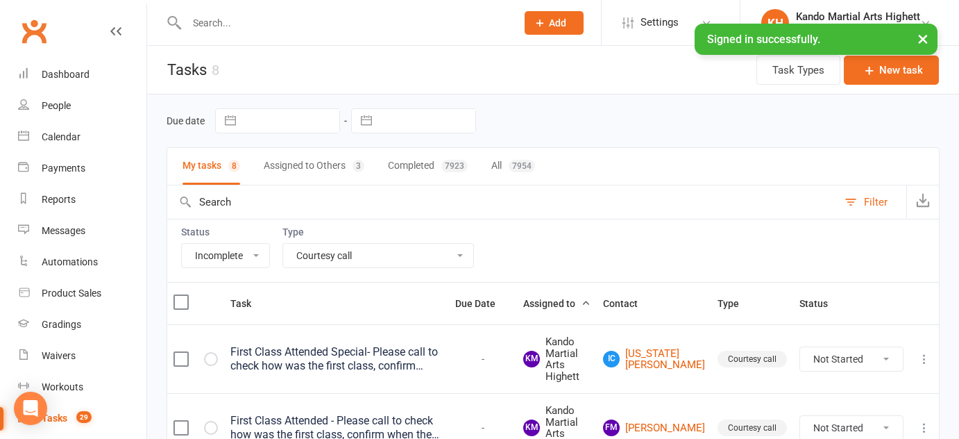
select select "incomplete"
select select "23096"
click at [244, 24] on input "text" at bounding box center [345, 22] width 324 height 19
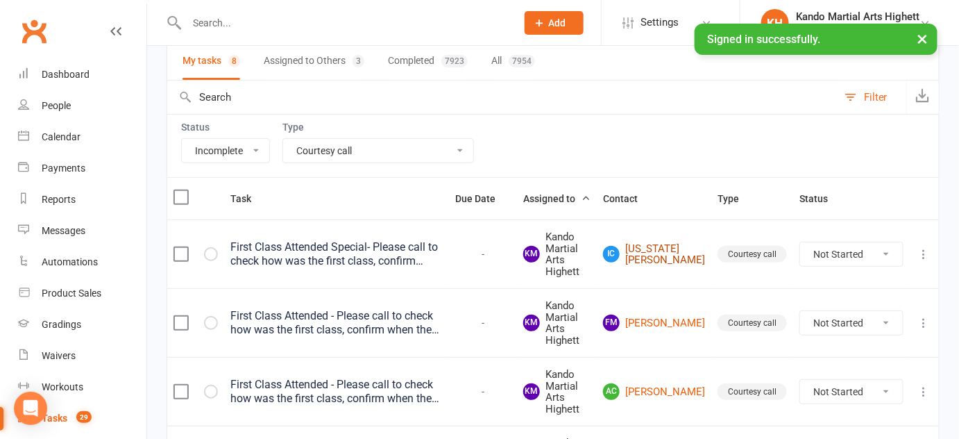
scroll to position [103, 0]
click at [840, 247] on select "Not Started In Progress Waiting Complete" at bounding box center [851, 256] width 103 height 24
click at [800, 244] on select "Not Started In Progress Waiting Complete" at bounding box center [851, 256] width 103 height 24
select select "unstarted"
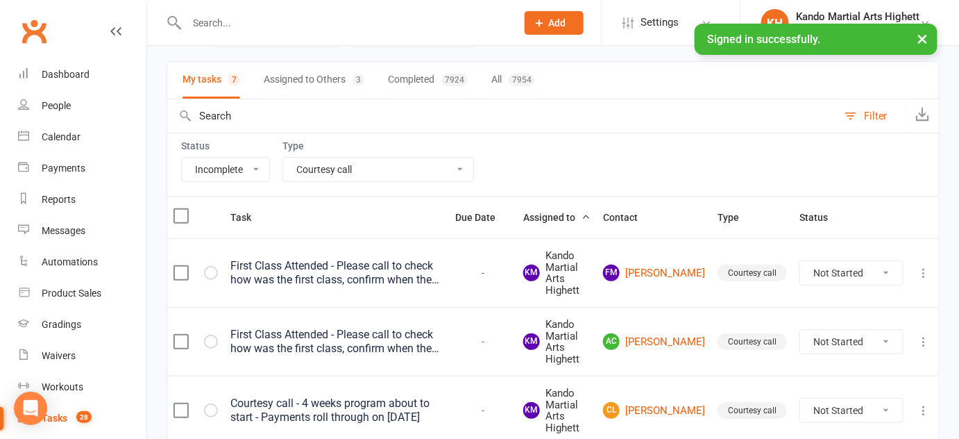
scroll to position [85, 0]
click at [881, 270] on select "Not Started In Progress Waiting Complete" at bounding box center [851, 274] width 103 height 24
click at [800, 262] on select "Not Started In Progress Waiting Complete" at bounding box center [851, 274] width 103 height 24
select select "unstarted"
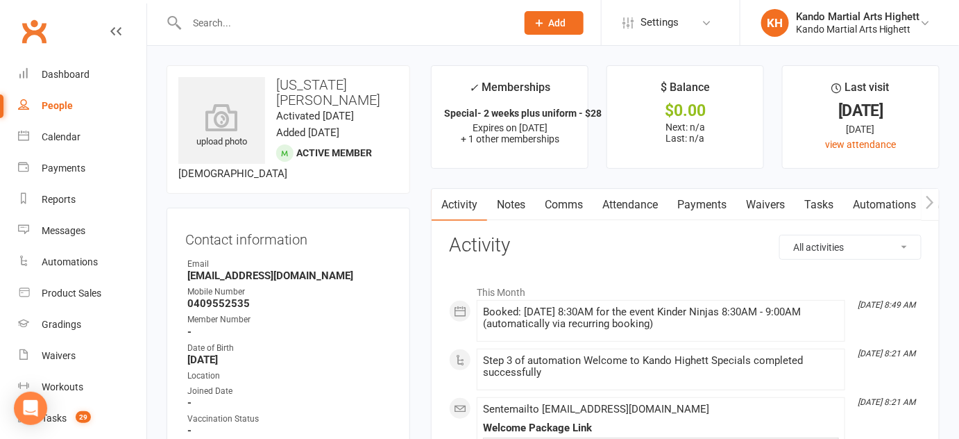
click at [562, 193] on link "Comms" at bounding box center [564, 205] width 58 height 32
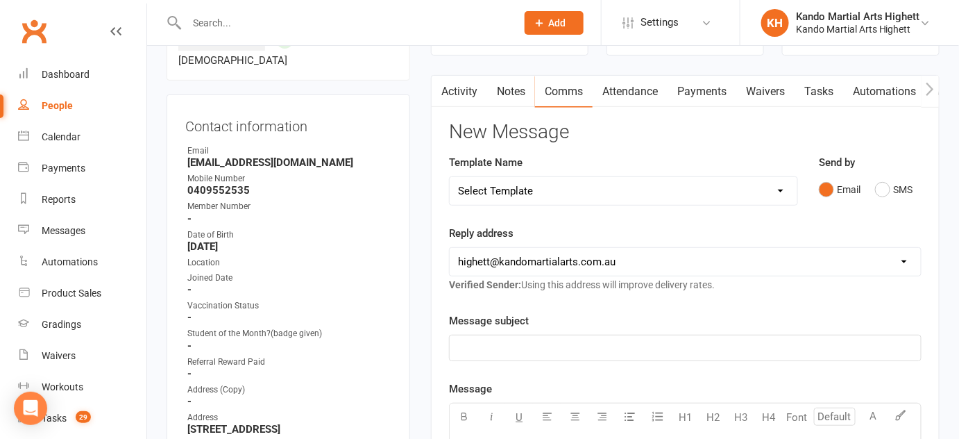
scroll to position [95, 0]
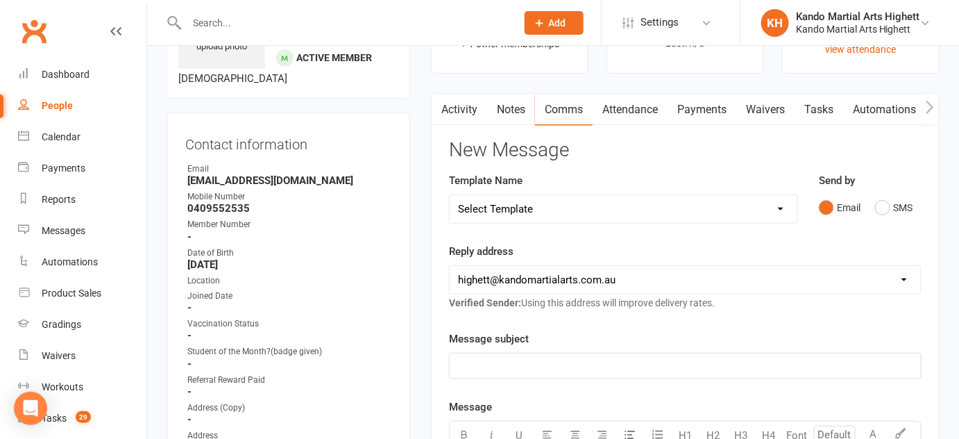
click at [476, 199] on select "Select Template [Email] 2_Booking Confirmation Required [Email] 3_Booking Confi…" at bounding box center [624, 209] width 348 height 28
click at [389, 202] on strong "0409552535" at bounding box center [289, 208] width 204 height 12
click at [584, 203] on select "Select Template [Email] 2_Booking Confirmation Required [Email] 3_Booking Confi…" at bounding box center [624, 209] width 348 height 28
select select "18"
click at [450, 195] on select "Select Template [Email] 2_Booking Confirmation Required [Email] 3_Booking Confi…" at bounding box center [624, 209] width 348 height 28
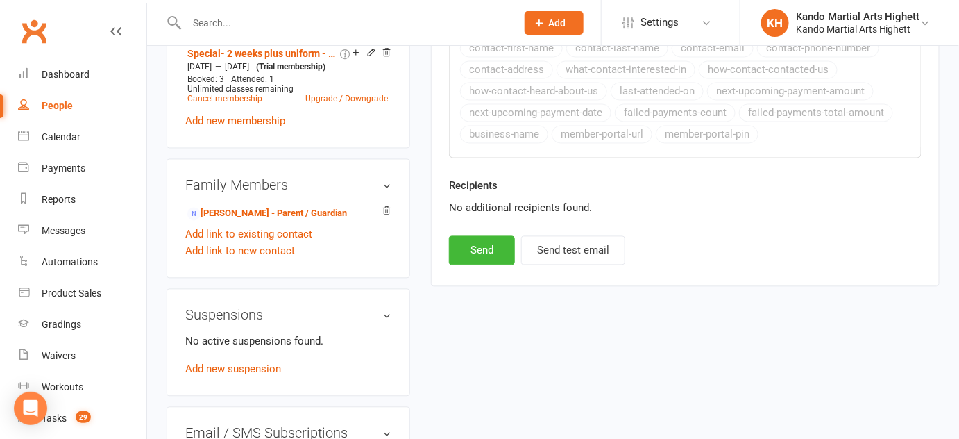
scroll to position [856, 0]
click at [488, 235] on button "Send" at bounding box center [482, 249] width 66 height 29
select select
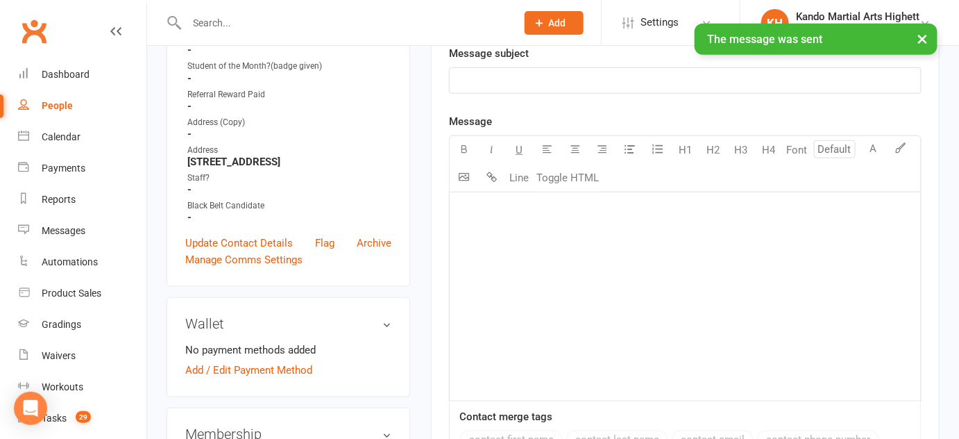
scroll to position [0, 0]
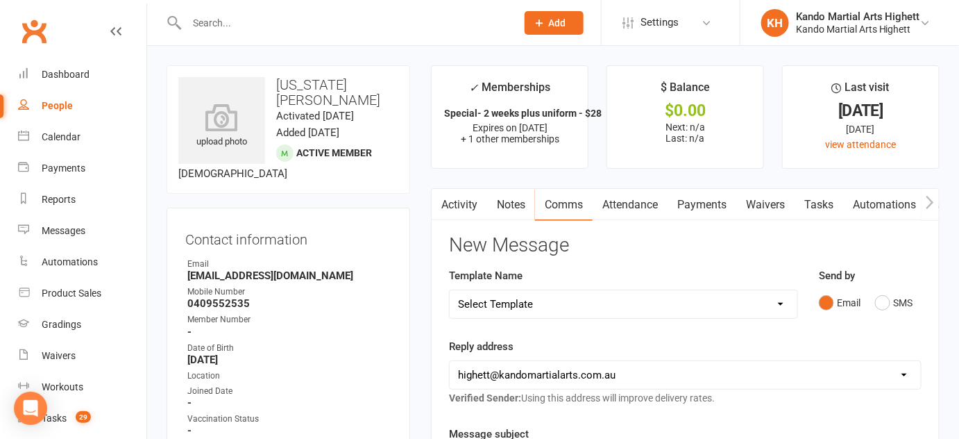
click at [301, 17] on input "text" at bounding box center [345, 22] width 324 height 19
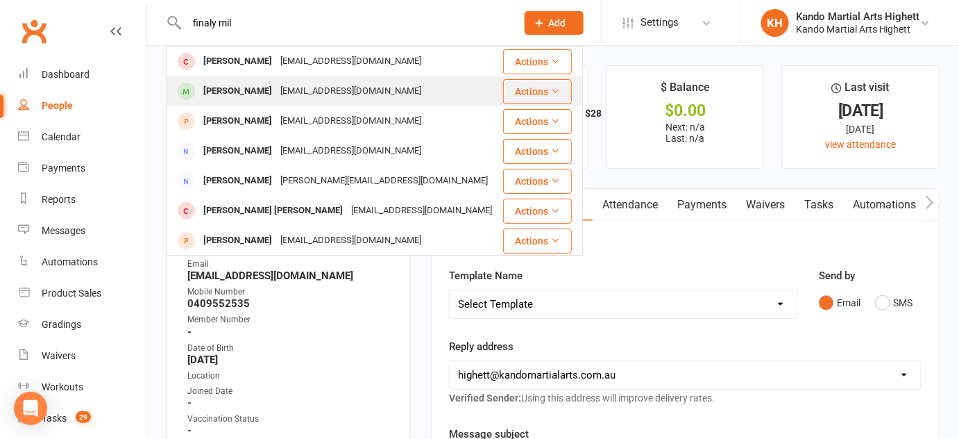
type input "finaly mil"
click at [276, 85] on div "emmamc2000@hotmail.com" at bounding box center [350, 91] width 149 height 20
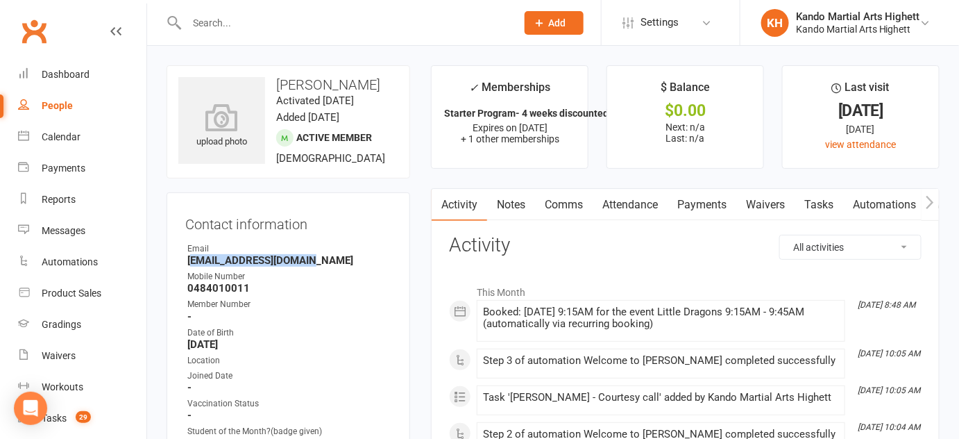
drag, startPoint x: 320, startPoint y: 262, endPoint x: 192, endPoint y: 260, distance: 127.7
click at [192, 260] on strong "emmamc2000@hotmail.com" at bounding box center [289, 260] width 204 height 12
click at [296, 29] on input "text" at bounding box center [345, 22] width 324 height 19
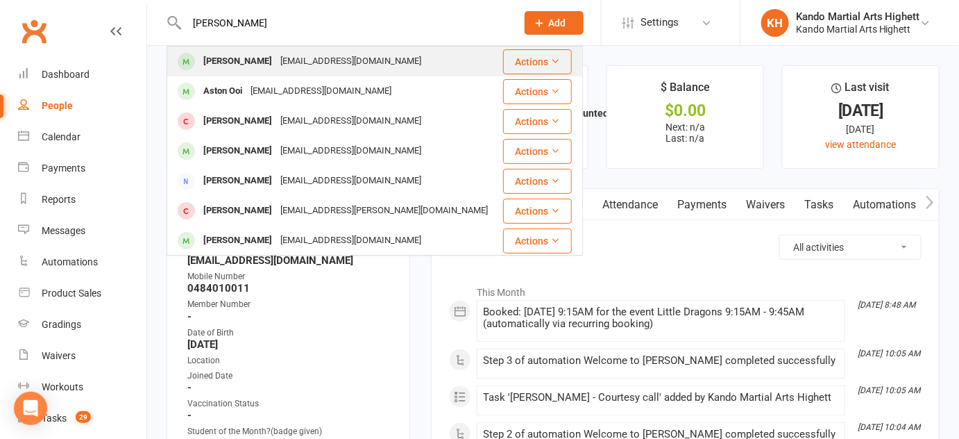
type input "aster chjo"
click at [276, 58] on div "lhayley08@gmail.com" at bounding box center [350, 61] width 149 height 20
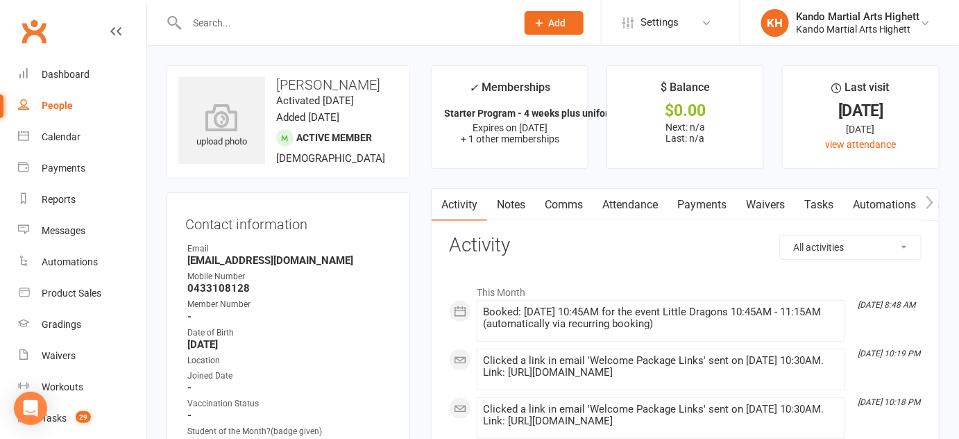
click at [616, 211] on link "Attendance" at bounding box center [630, 205] width 75 height 32
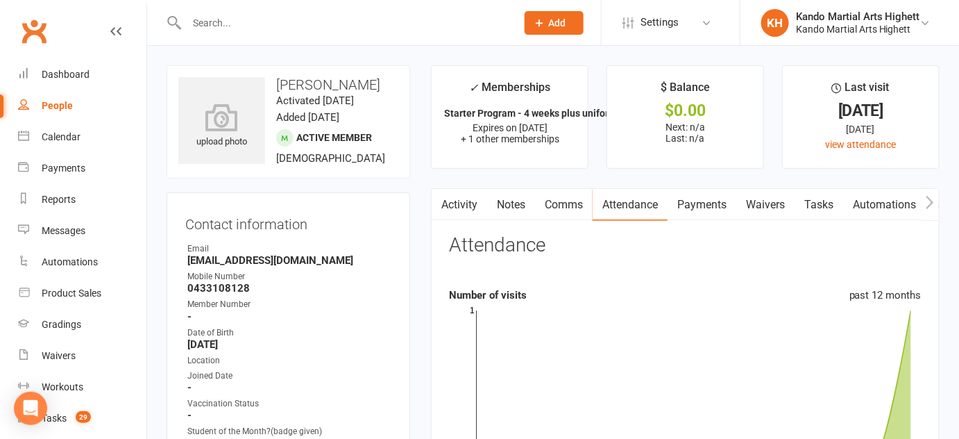
click at [459, 192] on link "Activity" at bounding box center [460, 205] width 56 height 32
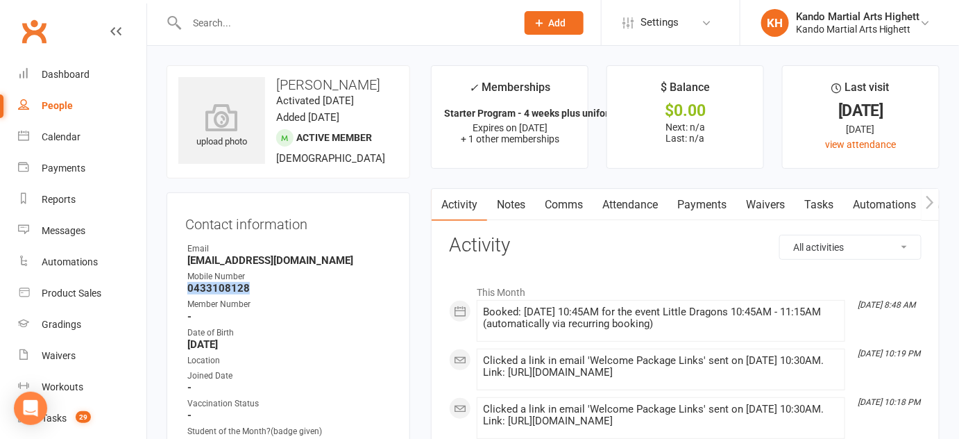
drag, startPoint x: 184, startPoint y: 287, endPoint x: 259, endPoint y: 288, distance: 75.0
click at [259, 288] on div "Contact information Owner Email lhayley08@gmail.com Mobile Number 0433108128 Me…" at bounding box center [289, 421] width 244 height 459
click at [806, 193] on link "Tasks" at bounding box center [819, 205] width 49 height 32
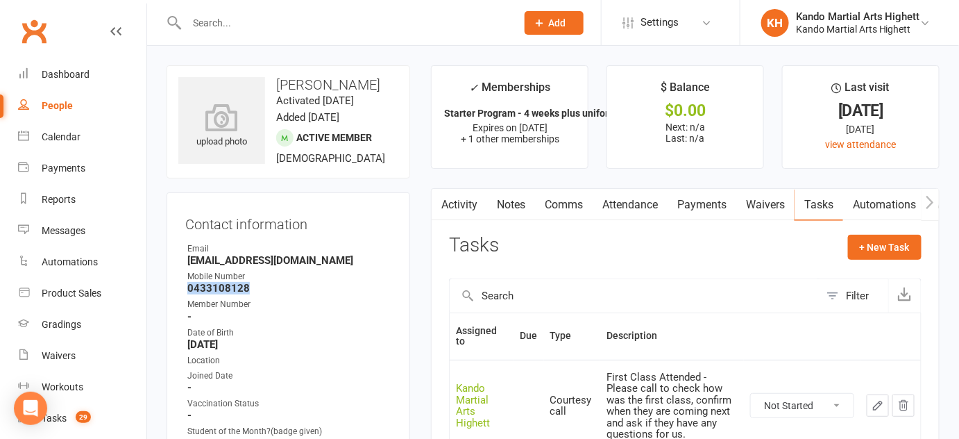
click at [766, 393] on select "Not Started In Progress Waiting Complete" at bounding box center [802, 405] width 103 height 24
click at [751, 393] on select "Not Started In Progress Waiting Complete" at bounding box center [802, 405] width 103 height 24
select select "unstarted"
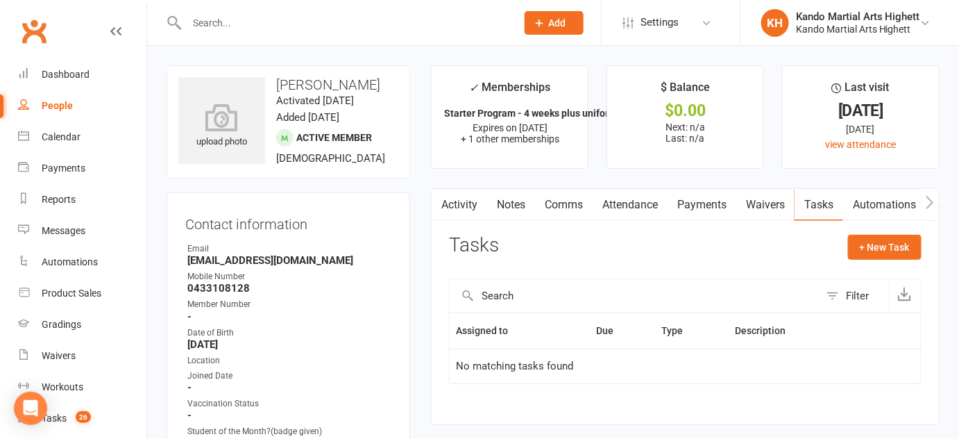
click at [255, 24] on input "text" at bounding box center [345, 22] width 324 height 19
type input "r"
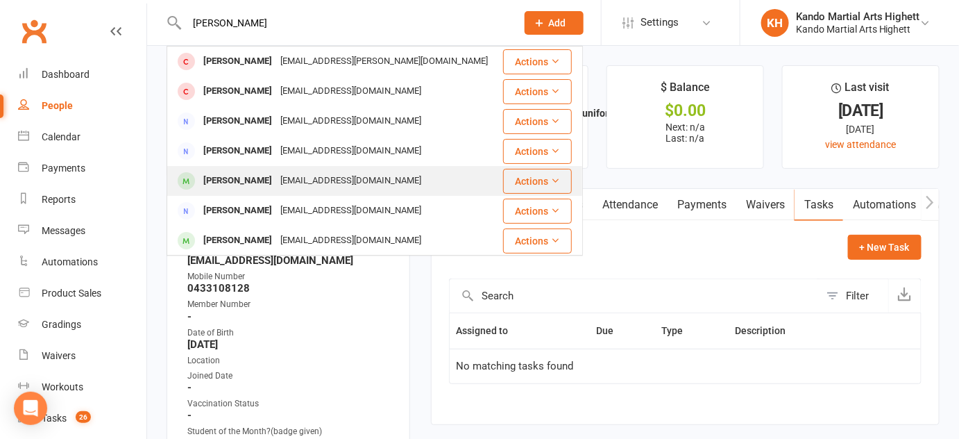
type input "elise pri"
click at [291, 188] on div "melissakmaskell@gmail.com" at bounding box center [350, 181] width 149 height 20
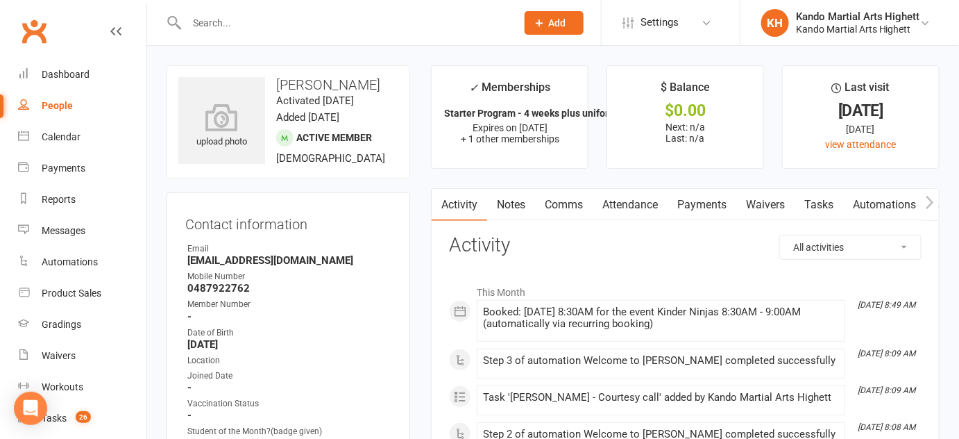
click at [620, 205] on link "Attendance" at bounding box center [630, 205] width 75 height 32
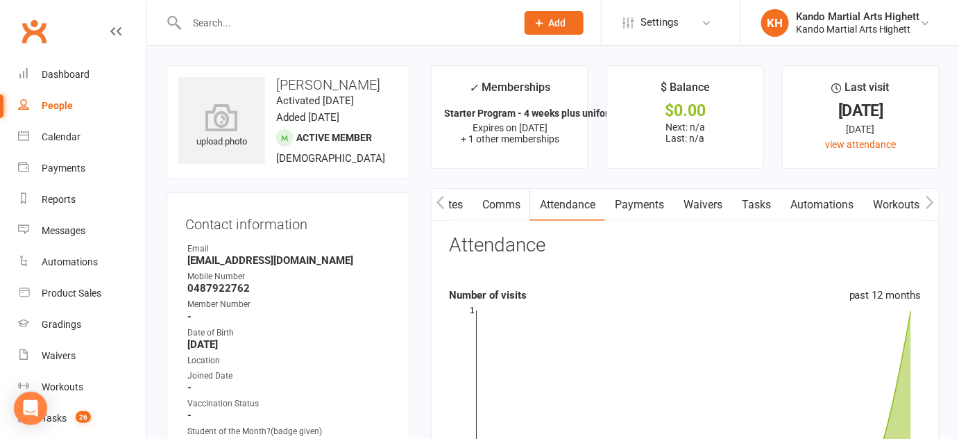
drag, startPoint x: 460, startPoint y: 196, endPoint x: 443, endPoint y: 236, distance: 43.2
click at [493, 208] on link "Comms" at bounding box center [502, 205] width 58 height 32
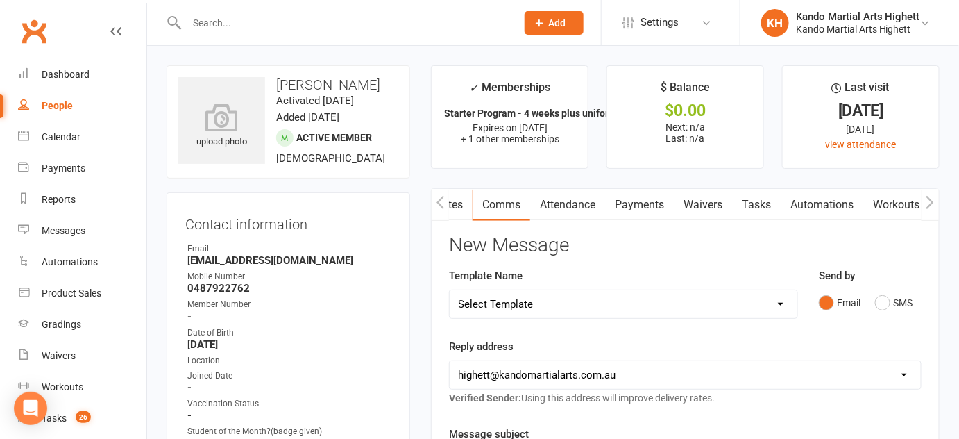
click at [504, 302] on select "Select Template [Email] 2_Booking Confirmation Required [Email] 3_Booking Confi…" at bounding box center [624, 304] width 348 height 28
select select "18"
click at [450, 290] on select "Select Template [Email] 2_Booking Confirmation Required [Email] 3_Booking Confi…" at bounding box center [624, 304] width 348 height 28
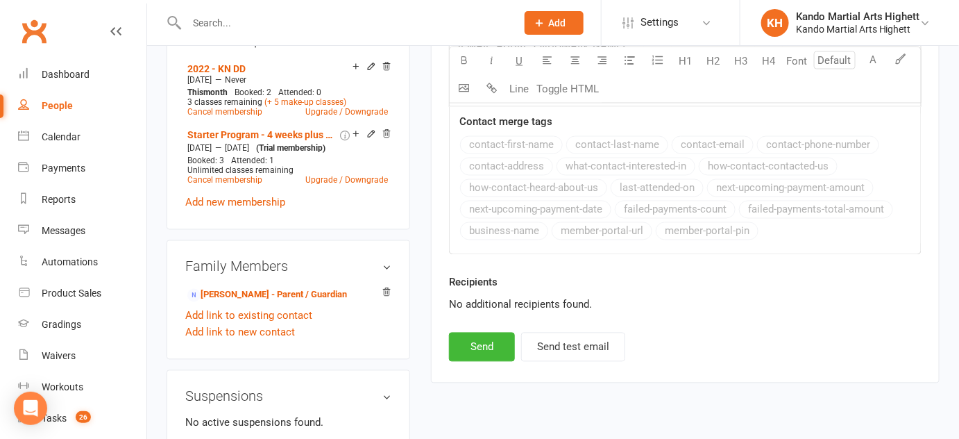
scroll to position [759, 0]
click at [468, 341] on button "Send" at bounding box center [482, 346] width 66 height 29
select select
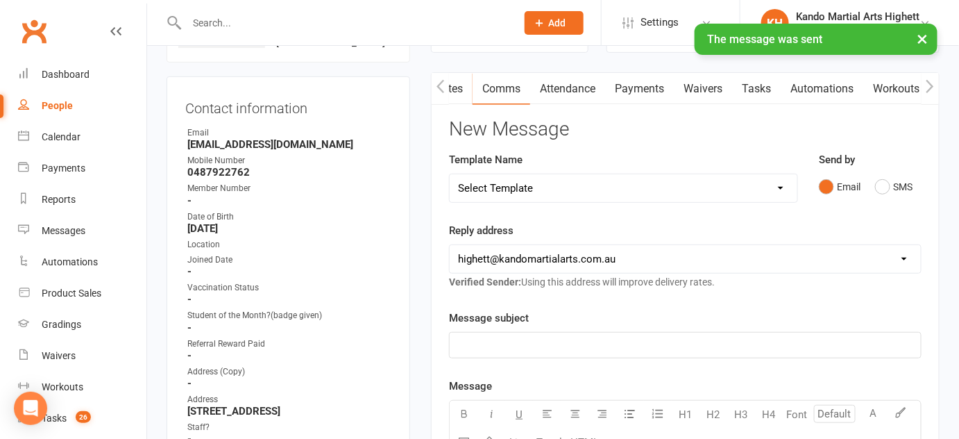
scroll to position [0, 0]
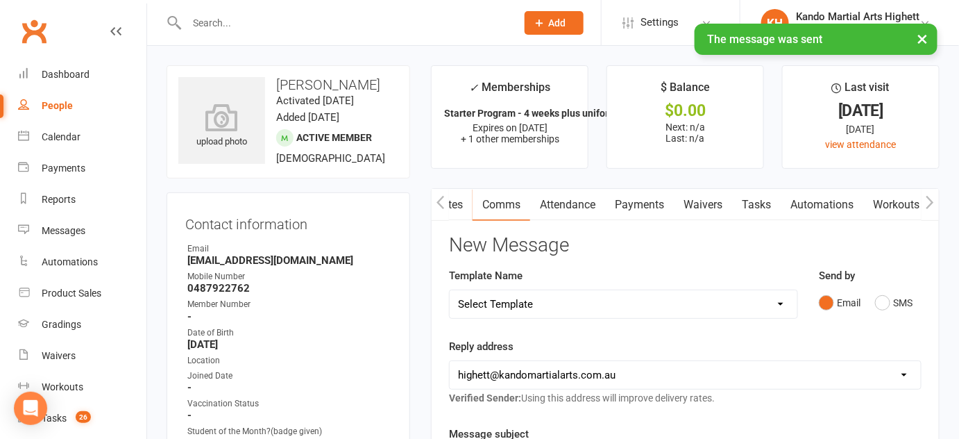
click at [756, 205] on link "Tasks" at bounding box center [756, 205] width 49 height 32
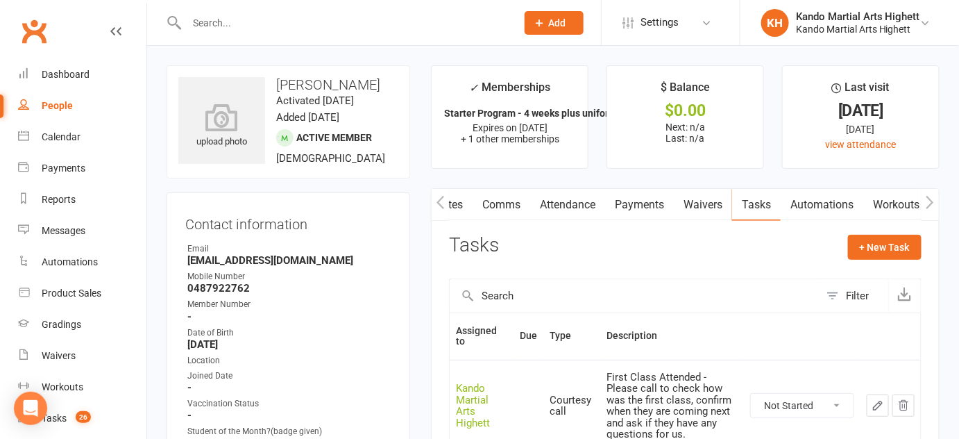
click at [814, 393] on select "Not Started In Progress Waiting Complete" at bounding box center [802, 405] width 103 height 24
click at [751, 393] on select "Not Started In Progress Waiting Complete" at bounding box center [802, 405] width 103 height 24
select select "unstarted"
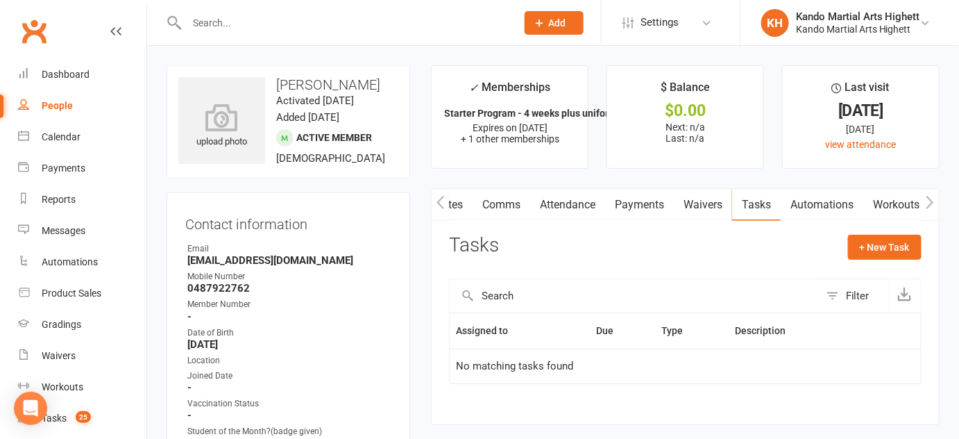
click at [221, 22] on input "text" at bounding box center [345, 22] width 324 height 19
click at [223, 18] on input "text" at bounding box center [345, 22] width 324 height 19
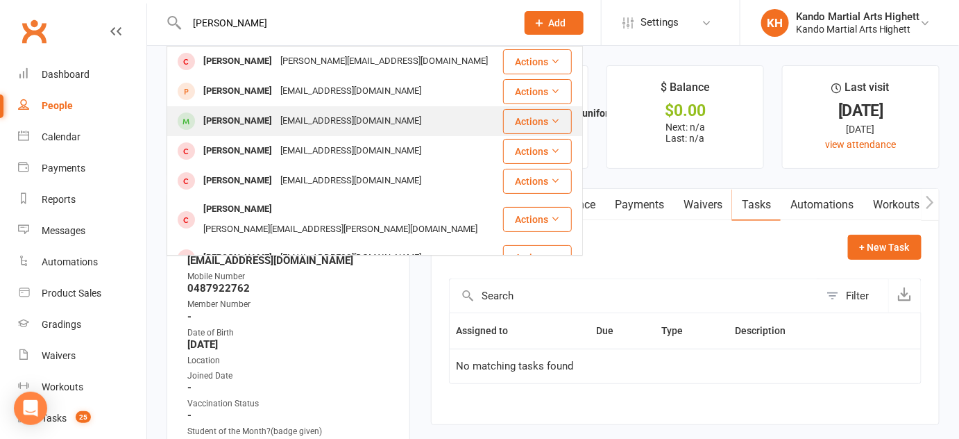
type input "rafael"
click at [303, 121] on div "Sapir.cohen2@gmail.com" at bounding box center [350, 121] width 149 height 20
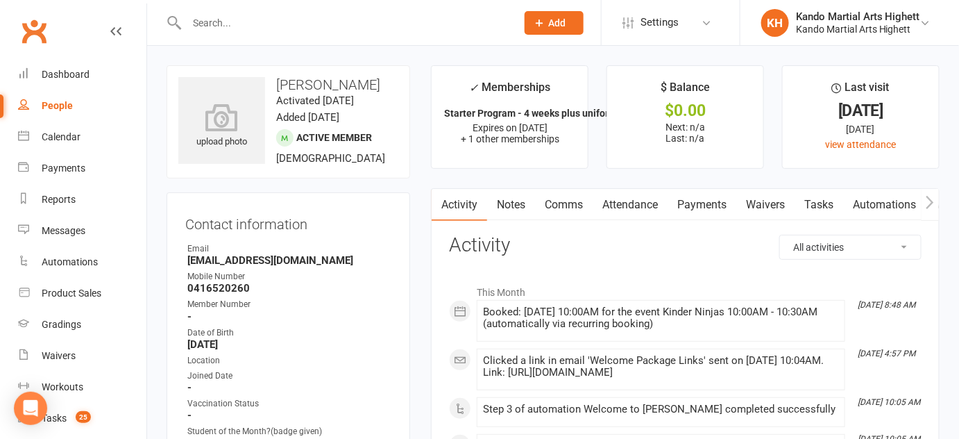
scroll to position [2, 0]
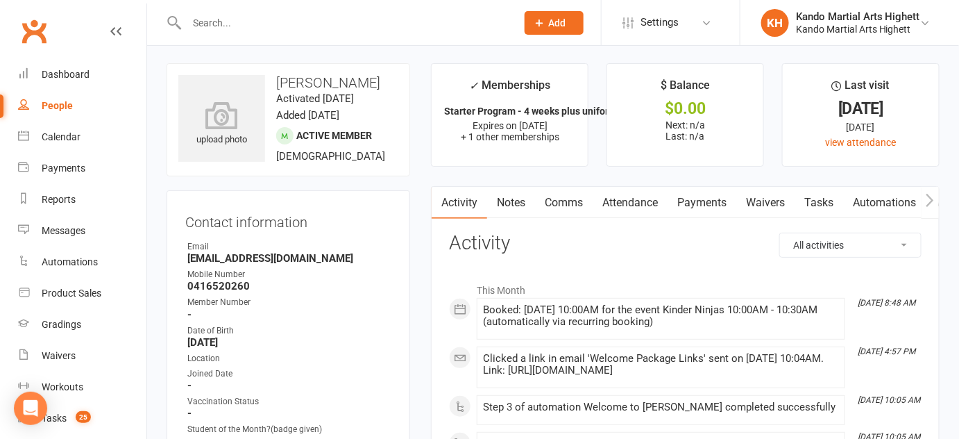
click at [287, 15] on input "text" at bounding box center [345, 22] width 324 height 19
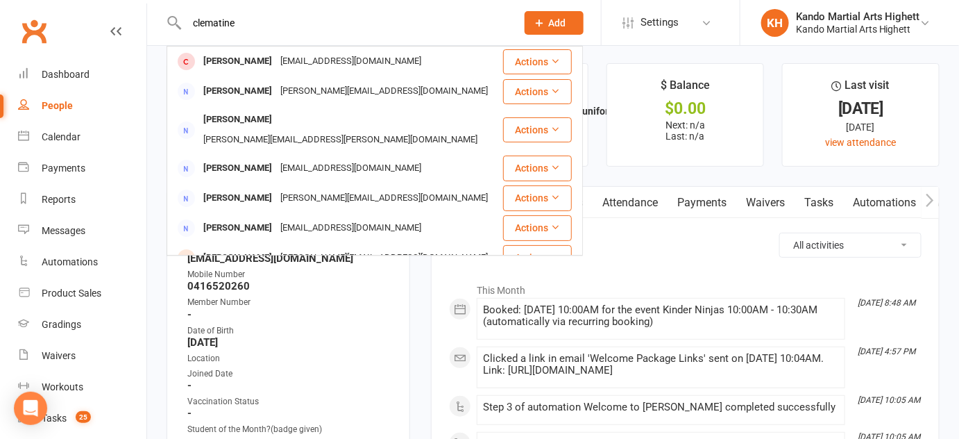
type input "clematine"
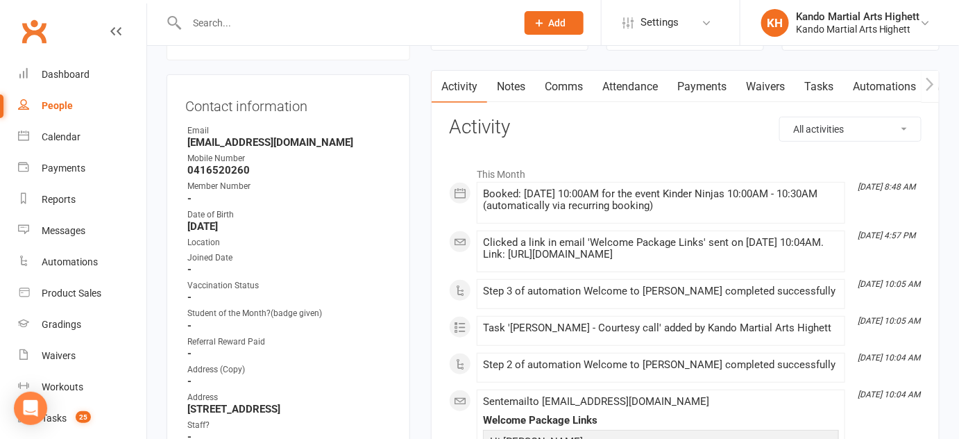
scroll to position [0, 0]
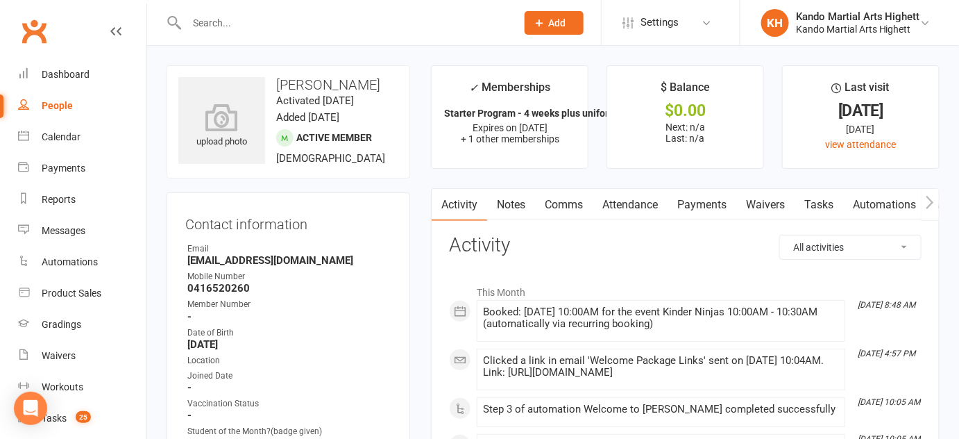
click at [516, 207] on link "Notes" at bounding box center [511, 205] width 48 height 32
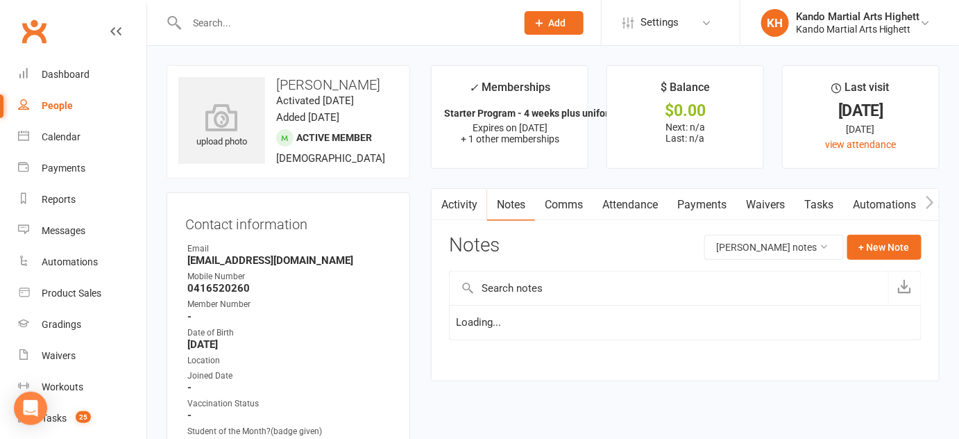
click at [562, 210] on link "Comms" at bounding box center [564, 205] width 58 height 32
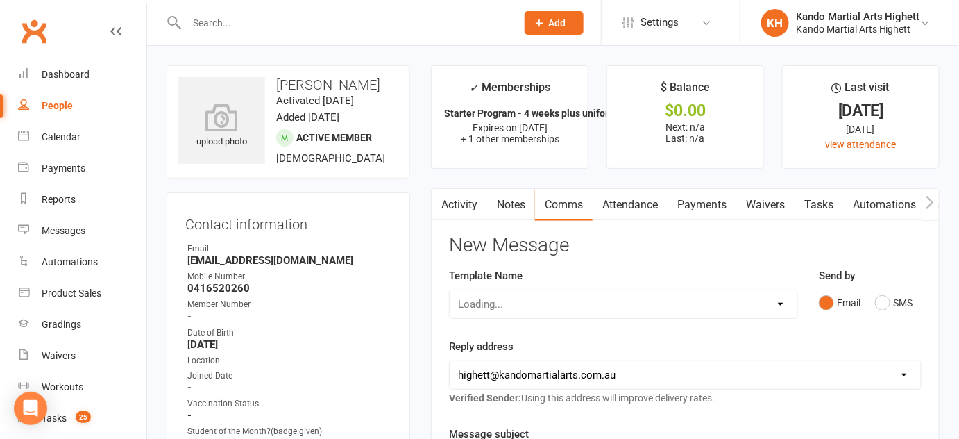
click at [617, 206] on link "Attendance" at bounding box center [630, 205] width 75 height 32
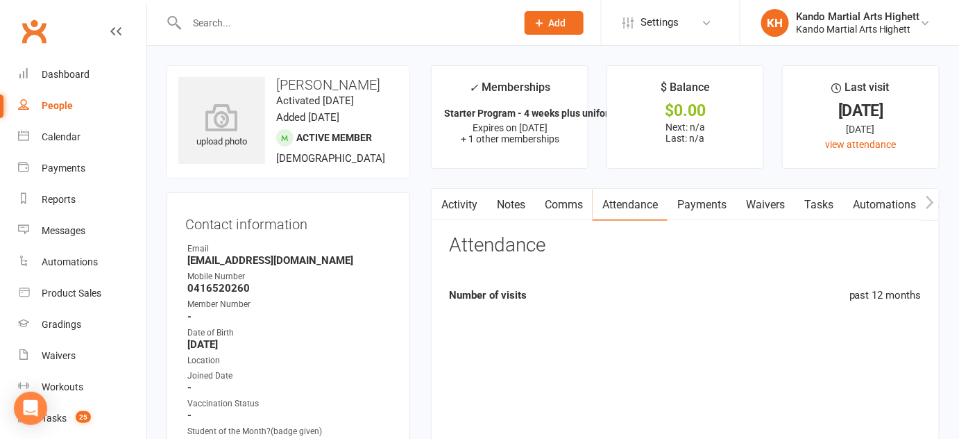
click at [695, 203] on link "Payments" at bounding box center [702, 205] width 69 height 32
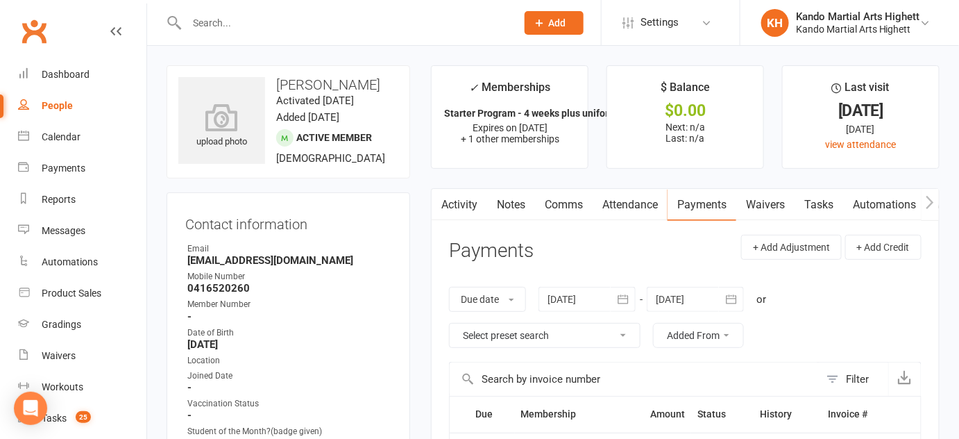
click at [753, 208] on link "Waivers" at bounding box center [765, 205] width 58 height 32
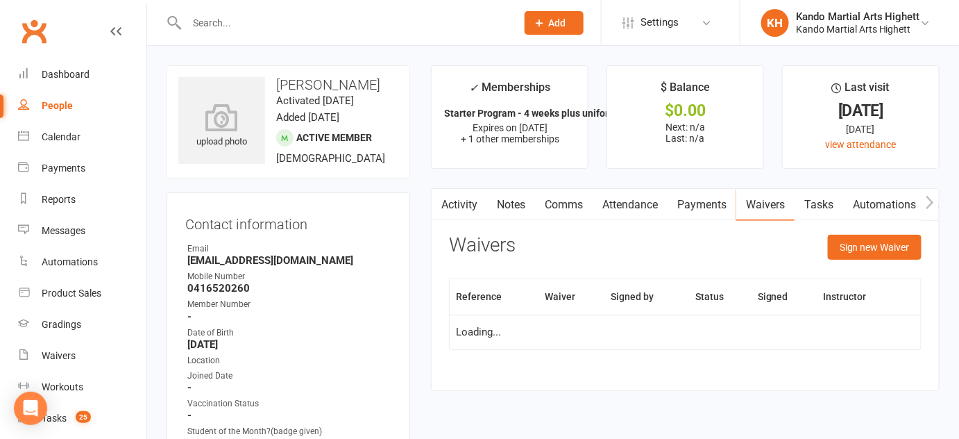
click at [929, 204] on icon "button" at bounding box center [930, 202] width 8 height 15
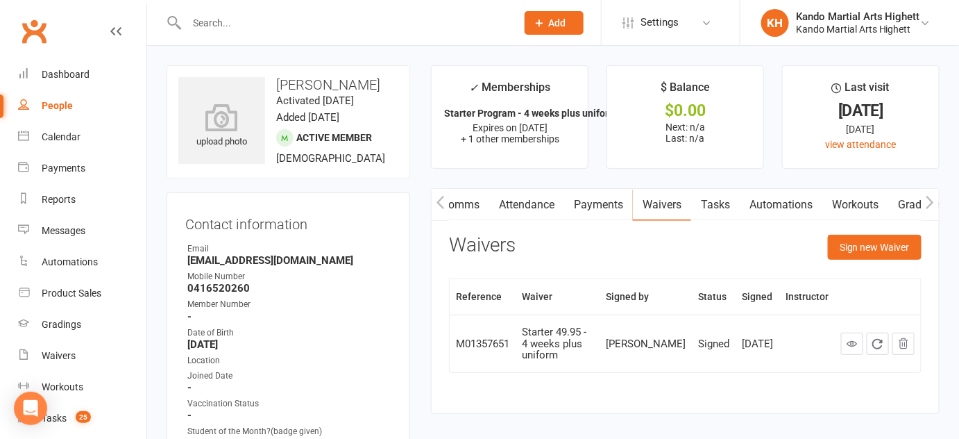
click at [927, 203] on icon "button" at bounding box center [930, 202] width 8 height 15
click at [926, 199] on button "button" at bounding box center [930, 204] width 17 height 31
click at [923, 194] on button "button" at bounding box center [930, 204] width 17 height 31
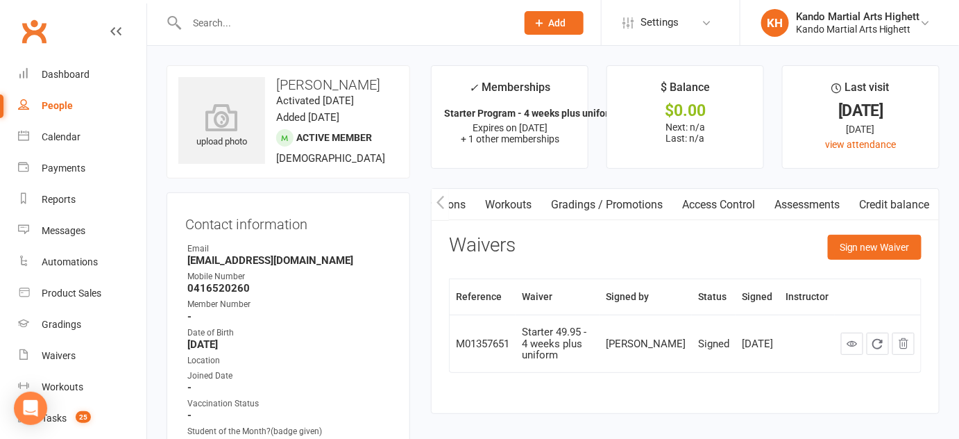
click at [924, 194] on button "button" at bounding box center [930, 204] width 17 height 31
click at [438, 207] on icon "button" at bounding box center [441, 202] width 8 height 15
click at [443, 202] on icon "button" at bounding box center [441, 202] width 8 height 15
click at [575, 206] on link "Tasks" at bounding box center [567, 205] width 49 height 32
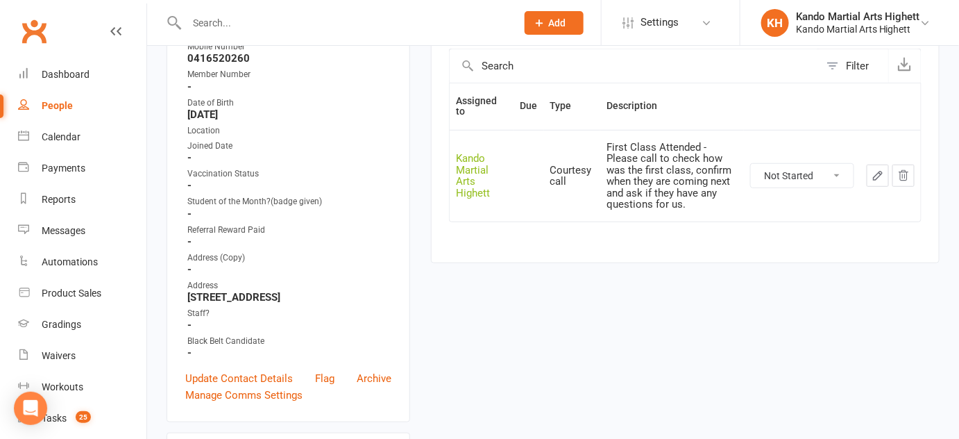
scroll to position [229, 0]
click at [794, 171] on select "Not Started In Progress Waiting Complete" at bounding box center [802, 176] width 103 height 24
click at [720, 259] on main "✓ Memberships Starter Program - 4 weeks plus uniform Expires on 21st October, 2…" at bounding box center [685, 56] width 529 height 441
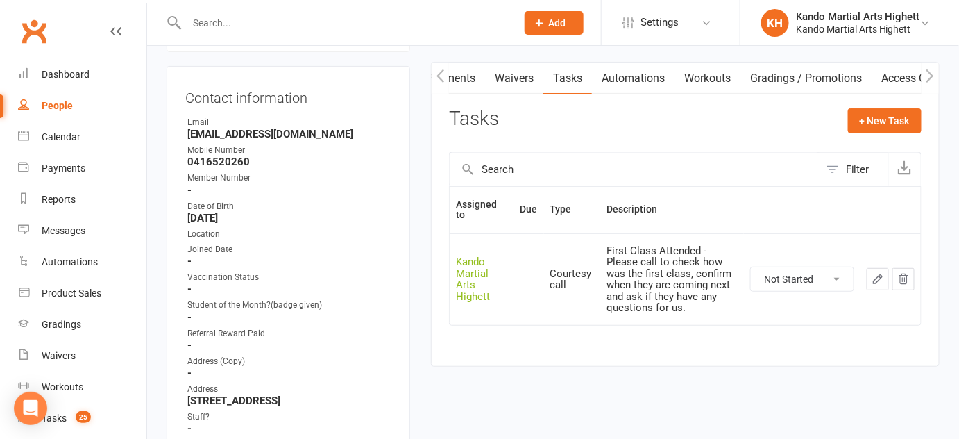
scroll to position [128, 0]
click at [437, 71] on icon "button" at bounding box center [441, 74] width 8 height 15
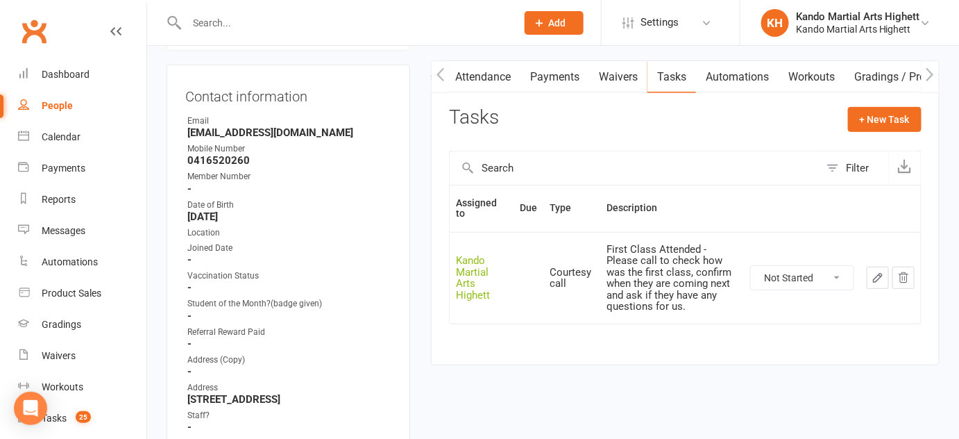
scroll to position [0, 147]
click at [439, 74] on icon "button" at bounding box center [441, 74] width 8 height 15
click at [562, 74] on link "Comms" at bounding box center [564, 77] width 58 height 32
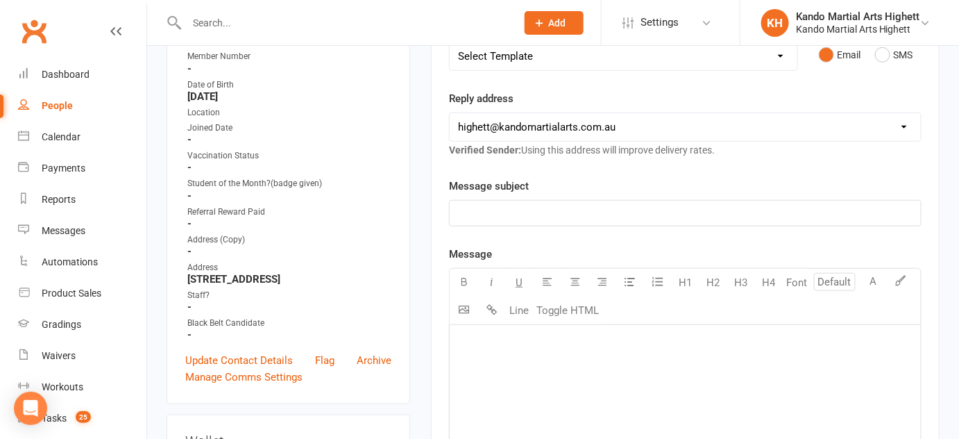
scroll to position [192, 0]
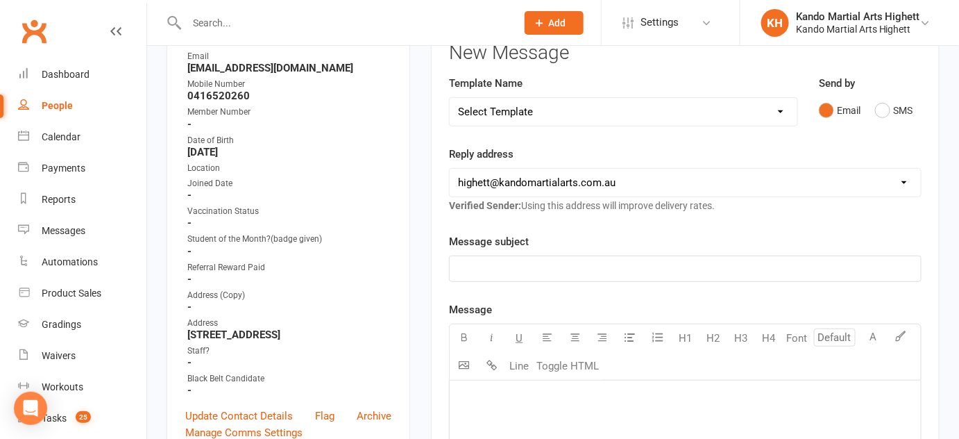
click at [548, 113] on select "Select Template [Email] 2_Booking Confirmation Required [Email] 3_Booking Confi…" at bounding box center [624, 112] width 348 height 28
select select "18"
click at [450, 98] on select "Select Template [Email] 2_Booking Confirmation Required [Email] 3_Booking Confi…" at bounding box center [624, 112] width 348 height 28
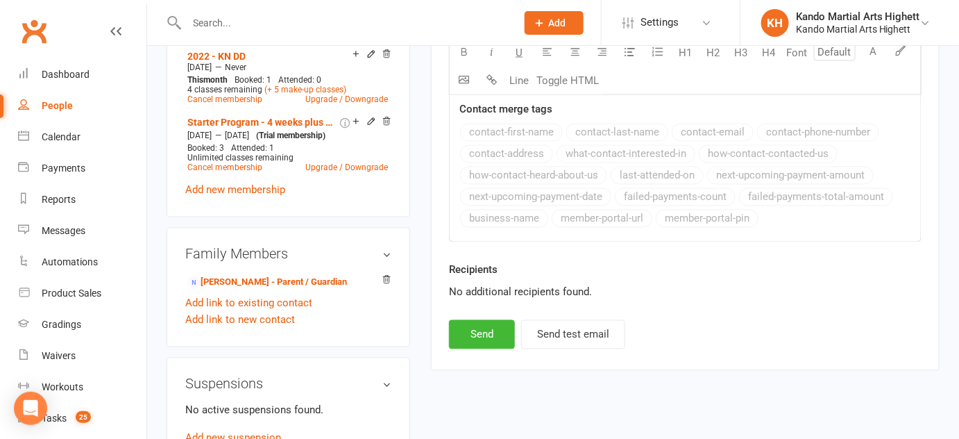
scroll to position [774, 0]
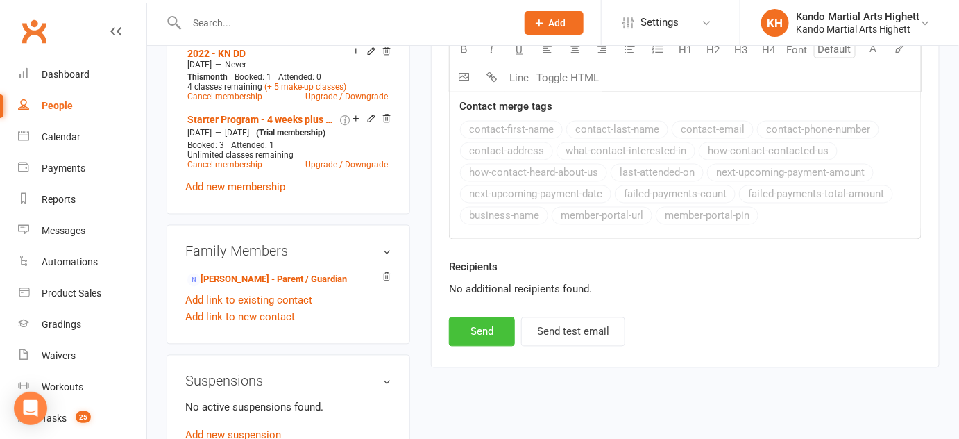
click at [485, 321] on button "Send" at bounding box center [482, 331] width 66 height 29
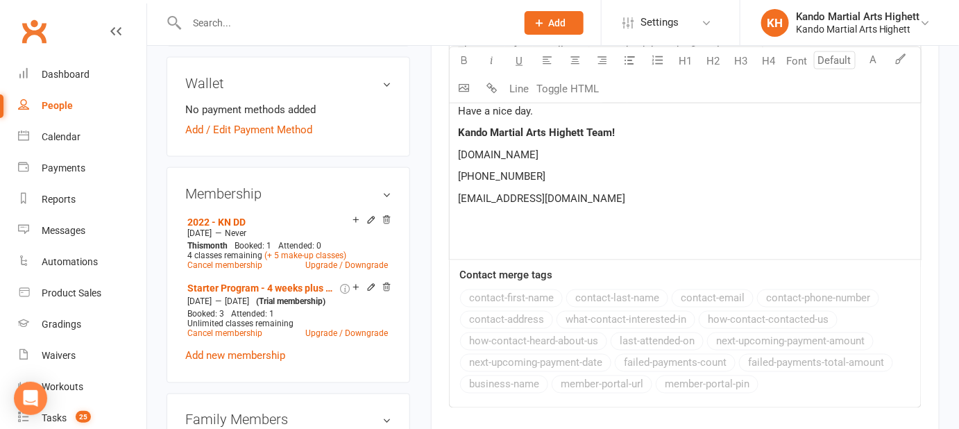
select select
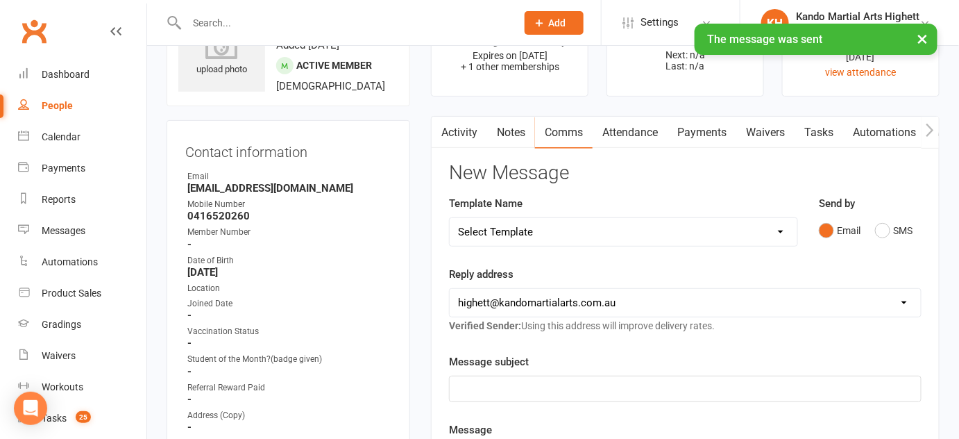
scroll to position [70, 0]
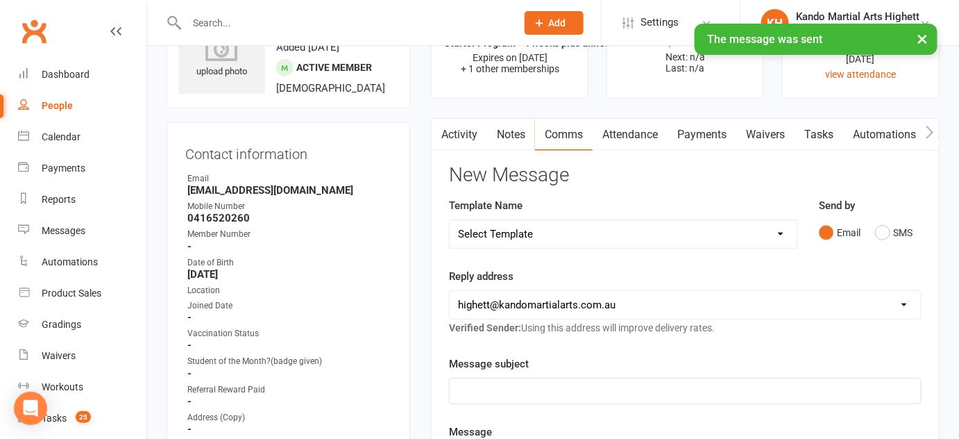
click at [824, 135] on link "Tasks" at bounding box center [819, 135] width 49 height 32
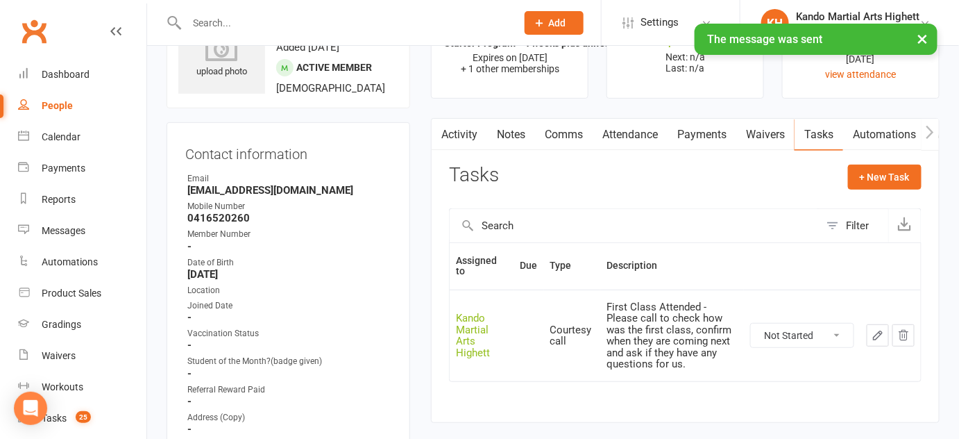
scroll to position [207, 0]
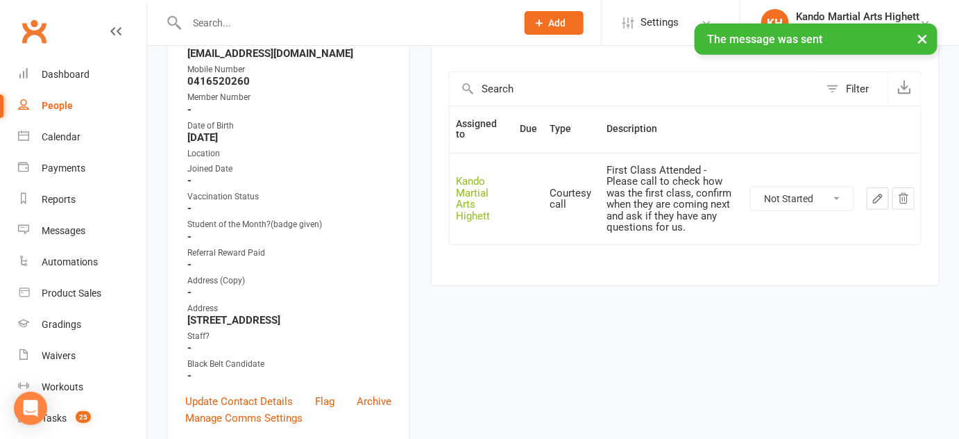
click at [820, 187] on select "Not Started In Progress Waiting Complete" at bounding box center [802, 199] width 103 height 24
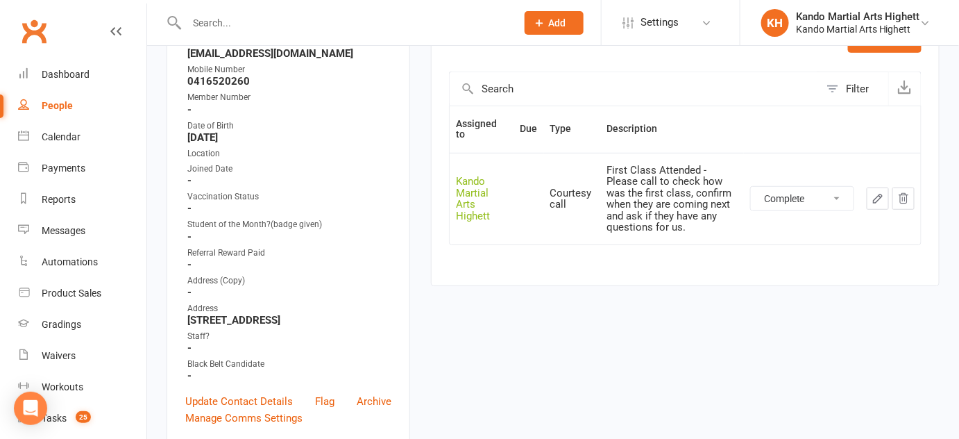
click at [751, 187] on select "Not Started In Progress Waiting Complete" at bounding box center [802, 199] width 103 height 24
select select "unstarted"
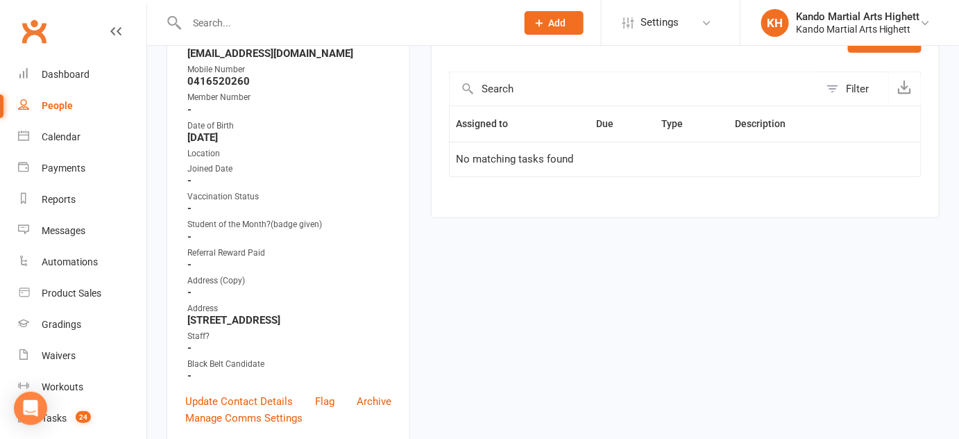
click at [244, 28] on input "text" at bounding box center [345, 22] width 324 height 19
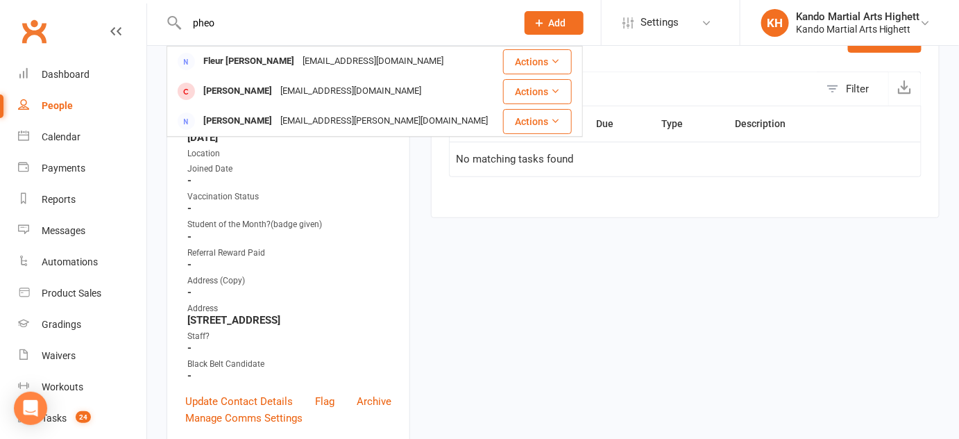
click at [221, 24] on input "pheo" at bounding box center [345, 22] width 324 height 19
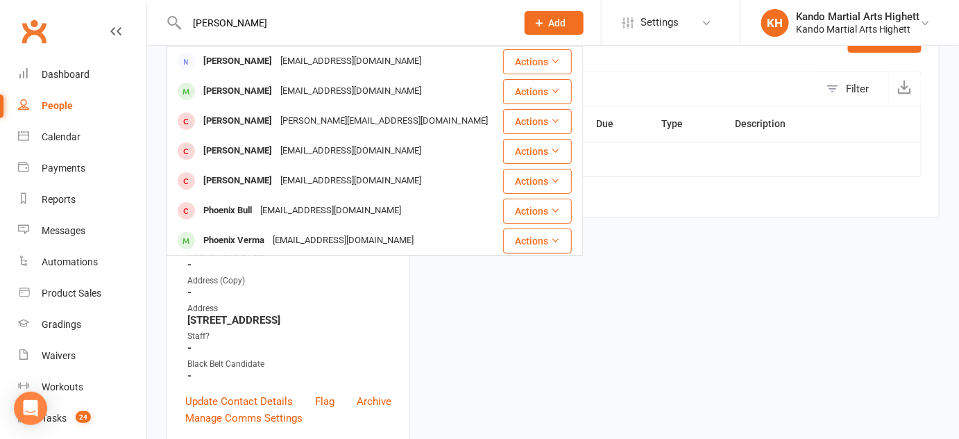
click at [301, 29] on input "phoebe" at bounding box center [345, 22] width 324 height 19
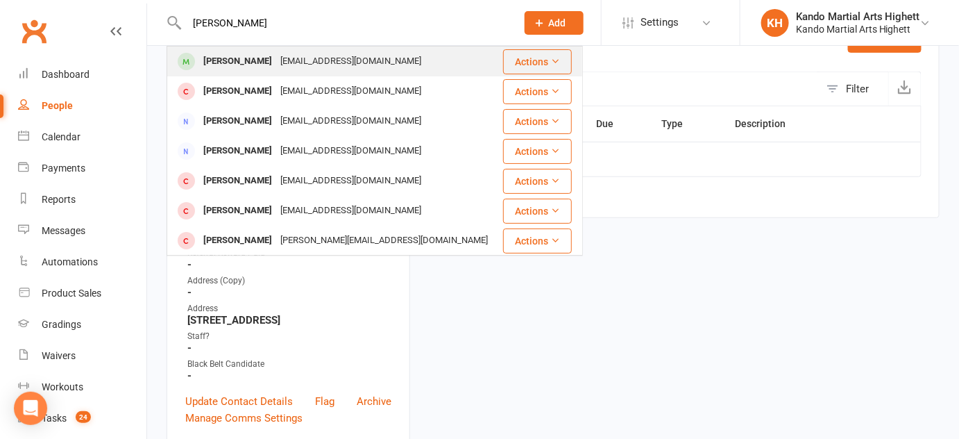
type input "phoebe clarkson"
click at [284, 62] on div "sarahclarkson99@gmail.com" at bounding box center [350, 61] width 149 height 20
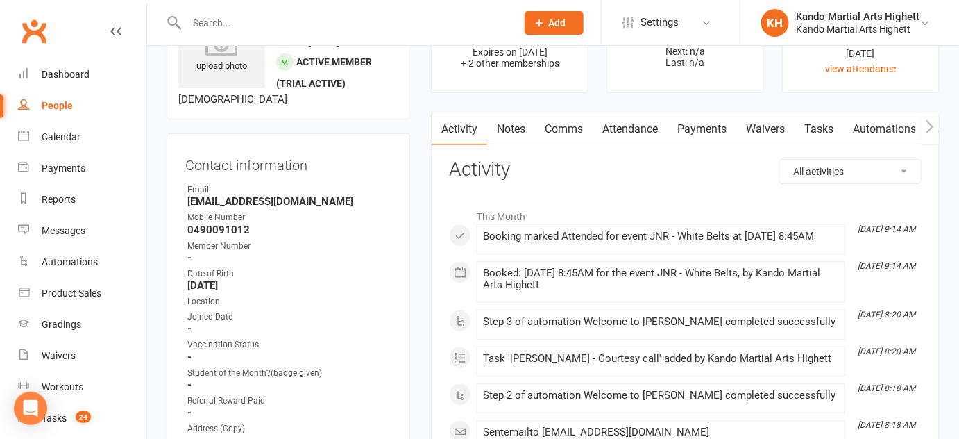
scroll to position [74, 0]
click at [585, 118] on link "Comms" at bounding box center [564, 131] width 58 height 32
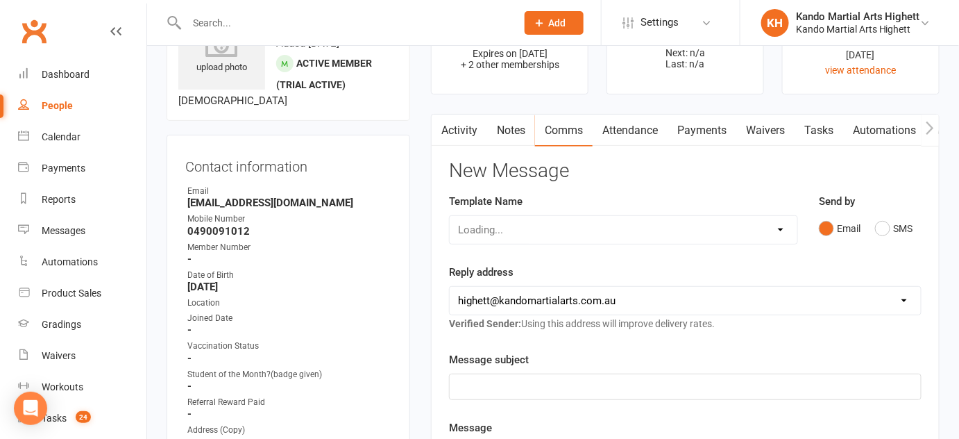
click at [529, 218] on div "Loading..." at bounding box center [623, 229] width 349 height 29
click at [740, 231] on div "Loading..." at bounding box center [623, 229] width 349 height 29
click at [734, 223] on select "Select Template [Email] 2_Booking Confirmation Required [Email] 3_Booking Confi…" at bounding box center [624, 230] width 348 height 28
select select "18"
click at [450, 216] on select "Select Template [Email] 2_Booking Confirmation Required [Email] 3_Booking Confi…" at bounding box center [624, 230] width 348 height 28
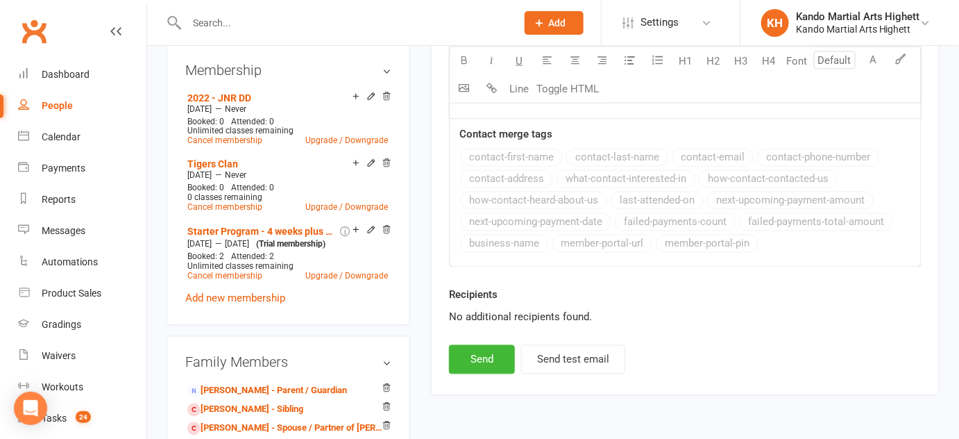
scroll to position [768, 0]
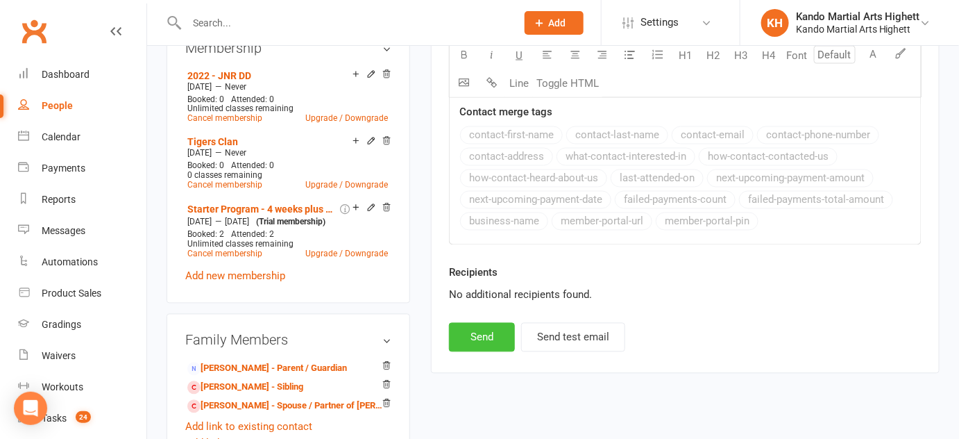
click at [495, 332] on button "Send" at bounding box center [482, 337] width 66 height 29
select select
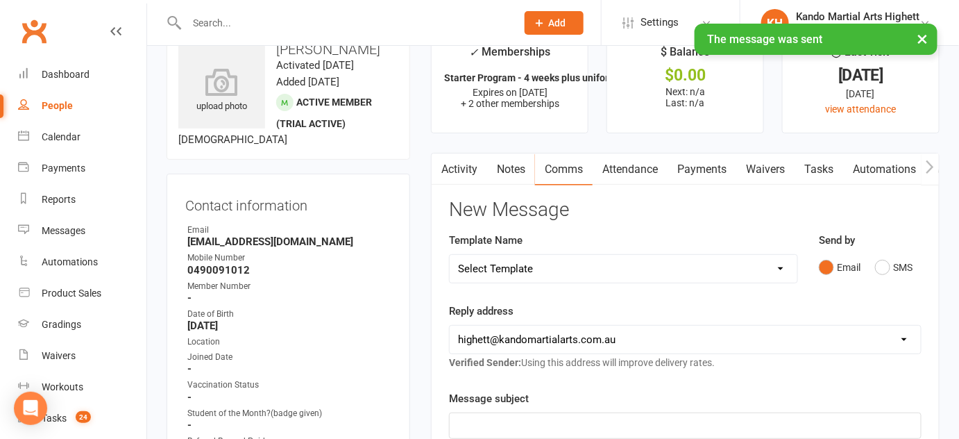
scroll to position [0, 0]
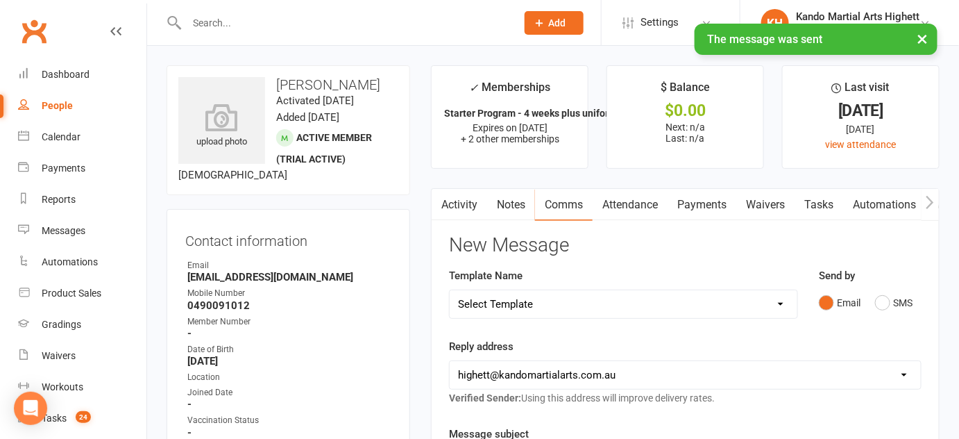
click at [808, 210] on link "Tasks" at bounding box center [819, 205] width 49 height 32
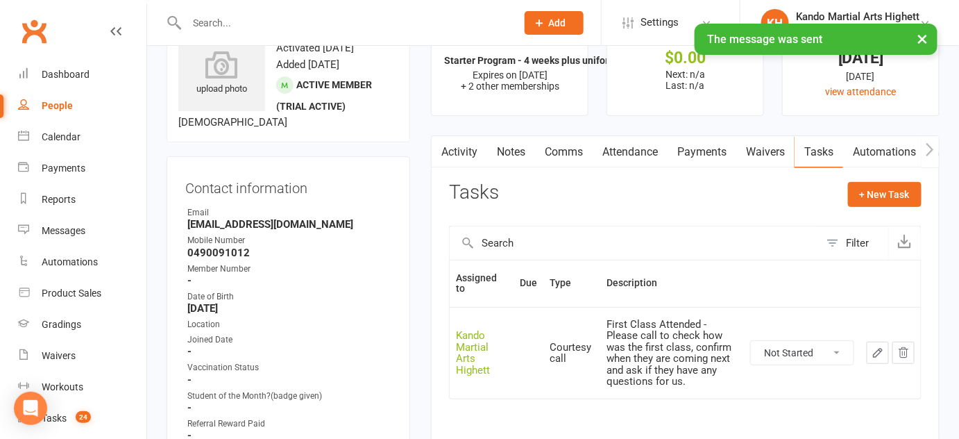
scroll to position [126, 0]
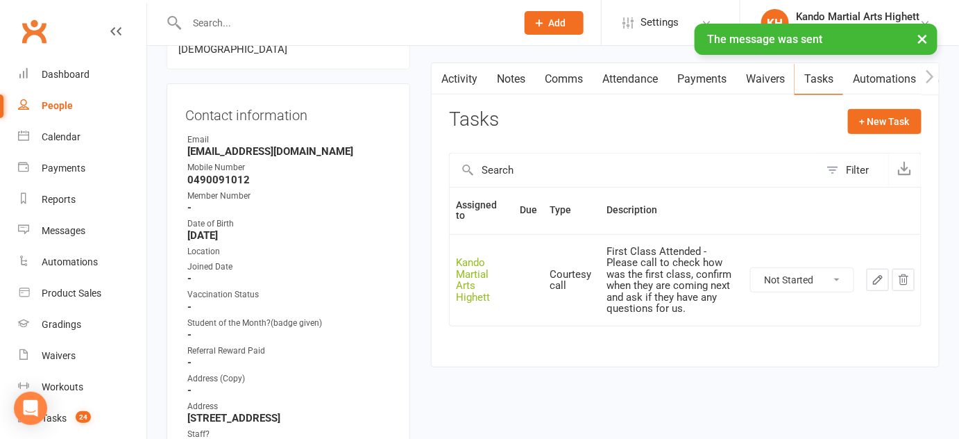
click at [783, 273] on select "Not Started In Progress Waiting Complete" at bounding box center [802, 280] width 103 height 24
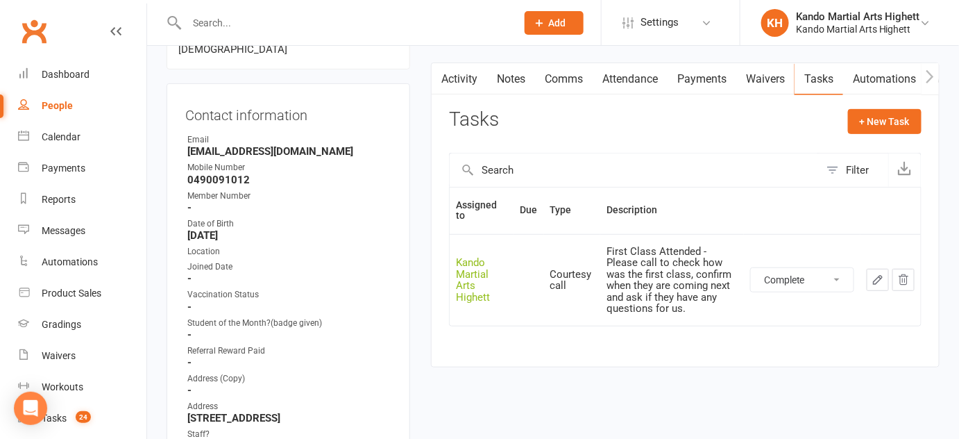
click at [751, 268] on select "Not Started In Progress Waiting Complete" at bounding box center [802, 280] width 103 height 24
select select "unstarted"
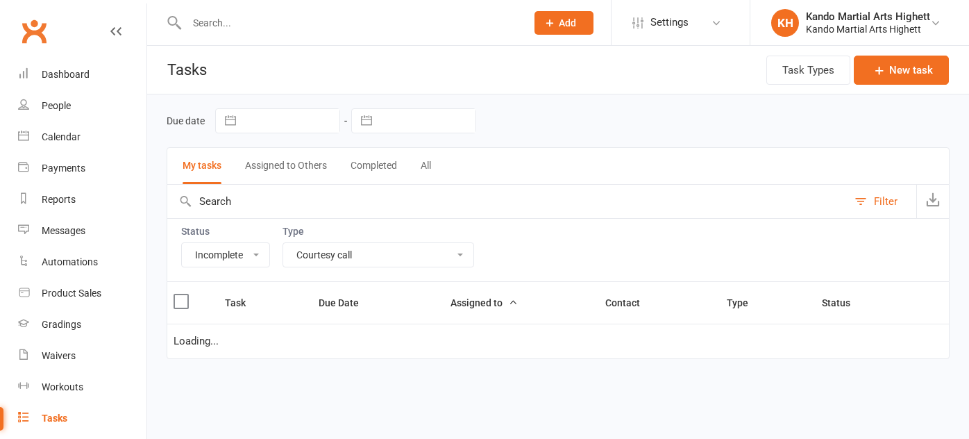
select select "incomplete"
select select "23096"
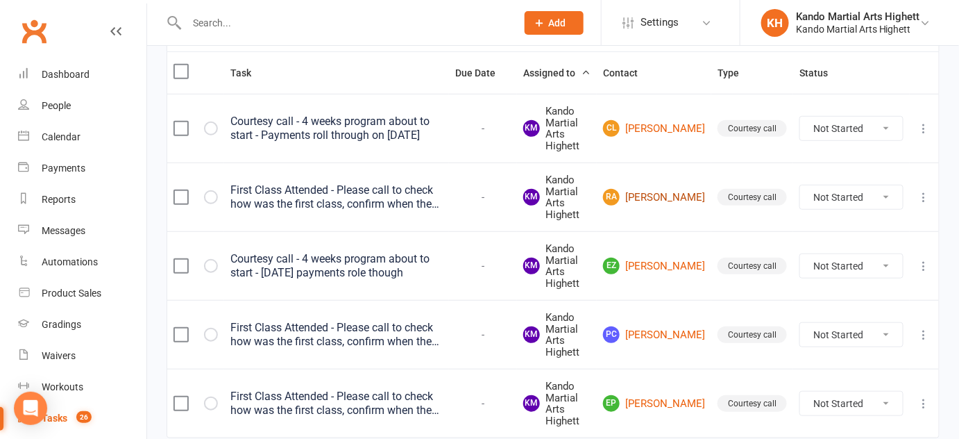
scroll to position [232, 0]
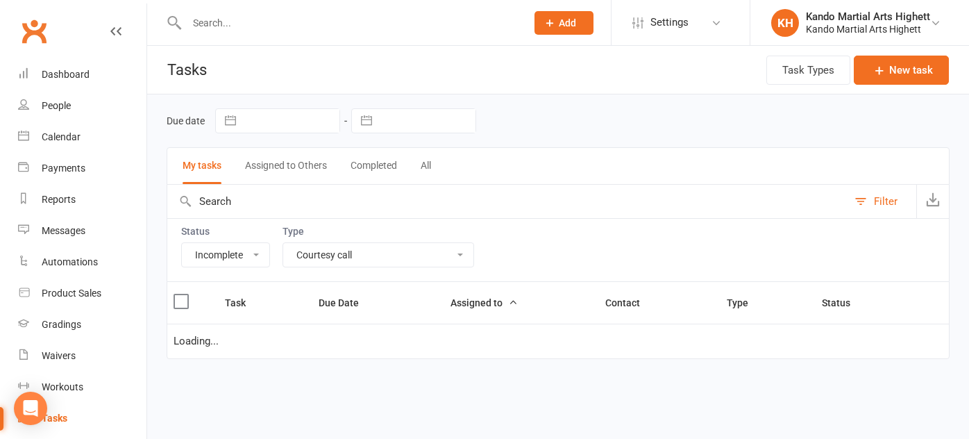
select select "incomplete"
select select "23096"
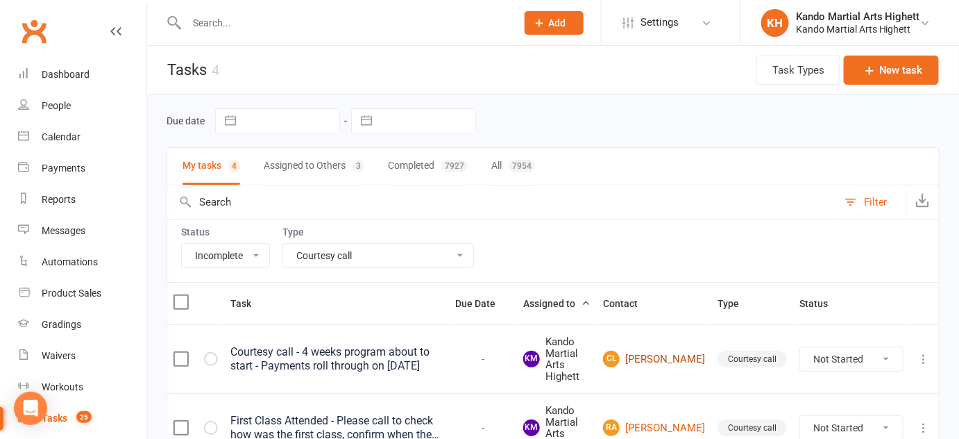
scroll to position [217, 0]
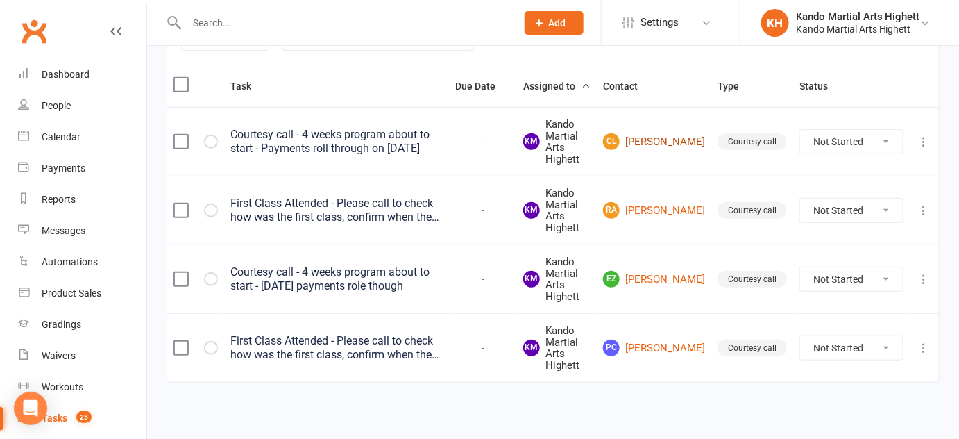
drag, startPoint x: 697, startPoint y: 157, endPoint x: 650, endPoint y: 135, distance: 51.9
click at [650, 135] on td "CL [PERSON_NAME]" at bounding box center [654, 141] width 115 height 69
copy link "[PERSON_NAME]"
drag, startPoint x: 690, startPoint y: 223, endPoint x: 652, endPoint y: 203, distance: 42.5
click at [652, 203] on td "RA [PERSON_NAME]" at bounding box center [654, 210] width 115 height 69
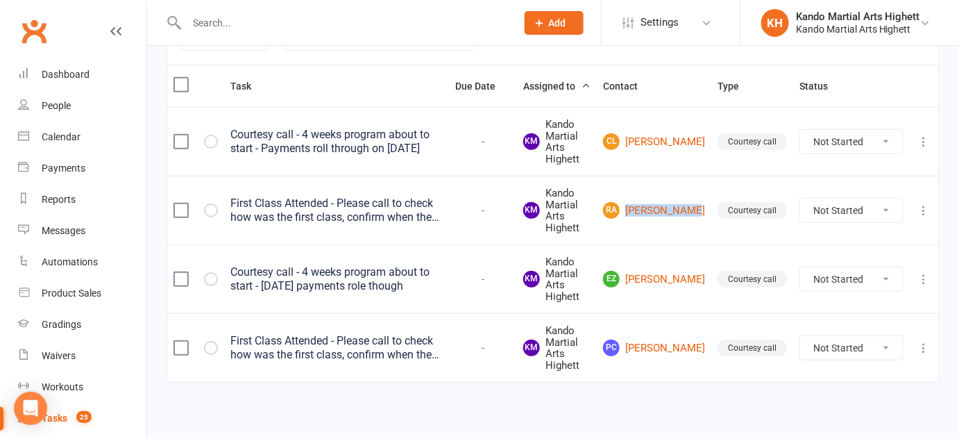
click at [864, 207] on select "Not Started In Progress Waiting Complete" at bounding box center [851, 210] width 103 height 24
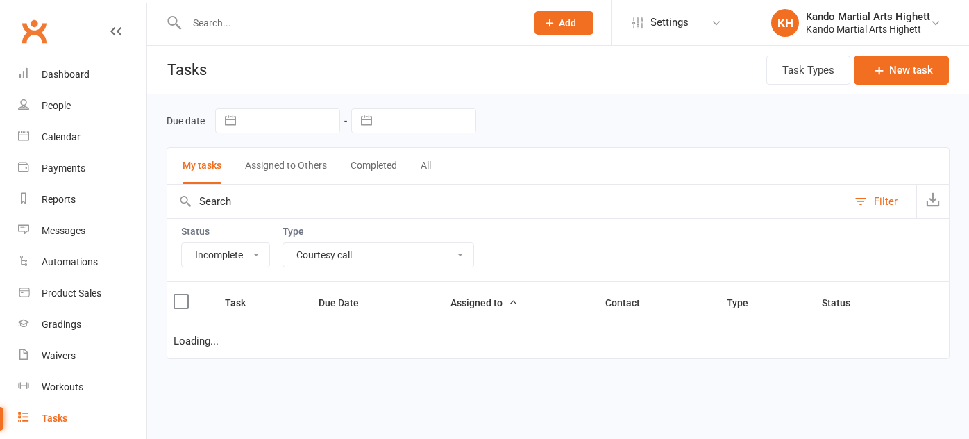
select select "incomplete"
select select "23096"
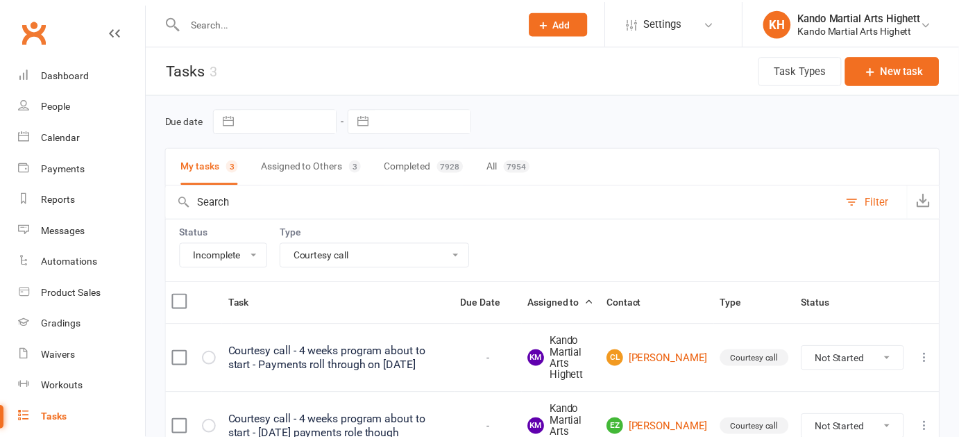
scroll to position [149, 0]
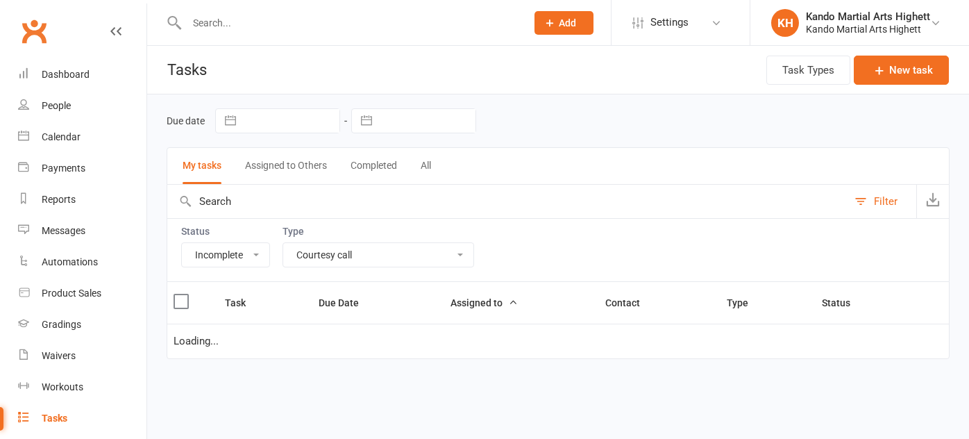
select select "incomplete"
select select "23096"
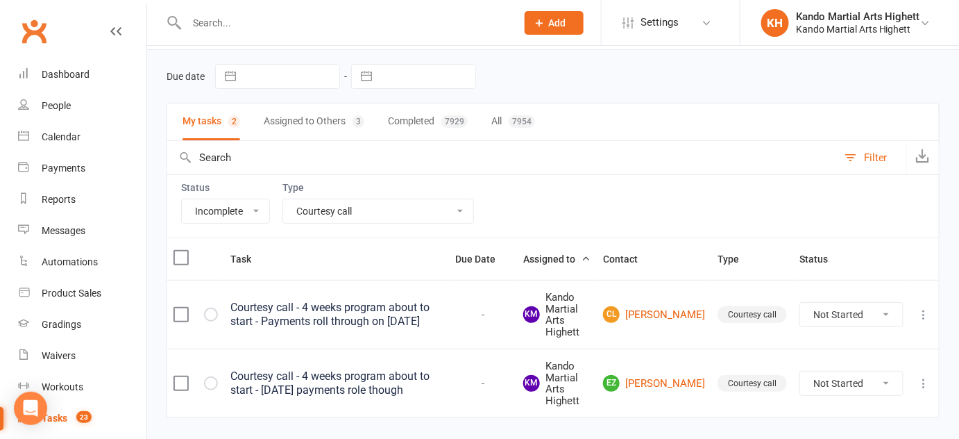
scroll to position [62, 0]
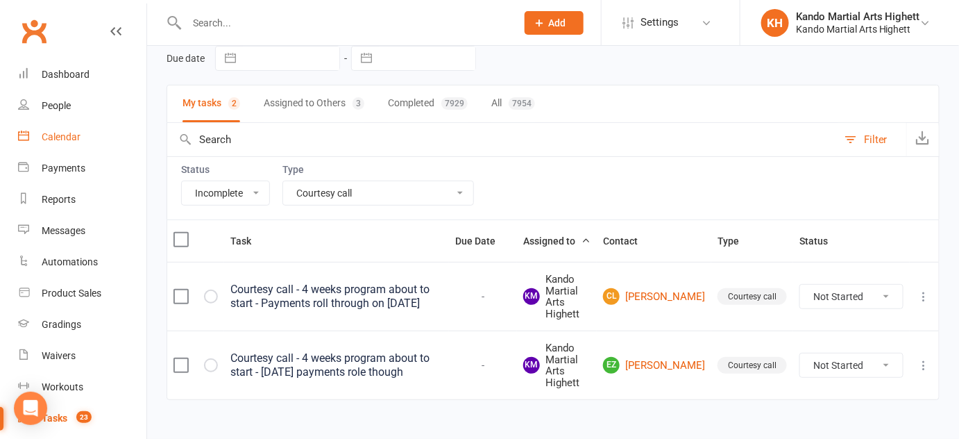
click at [72, 138] on div "Calendar" at bounding box center [61, 136] width 39 height 11
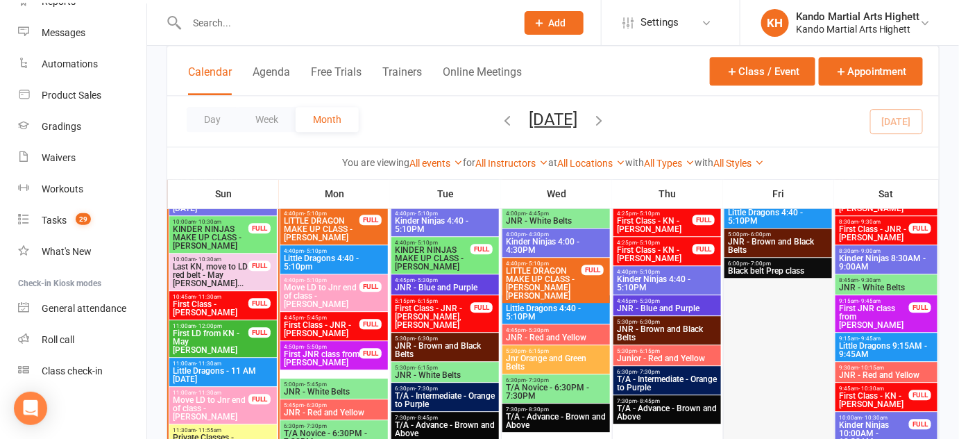
scroll to position [1133, 0]
